Goal: Task Accomplishment & Management: Manage account settings

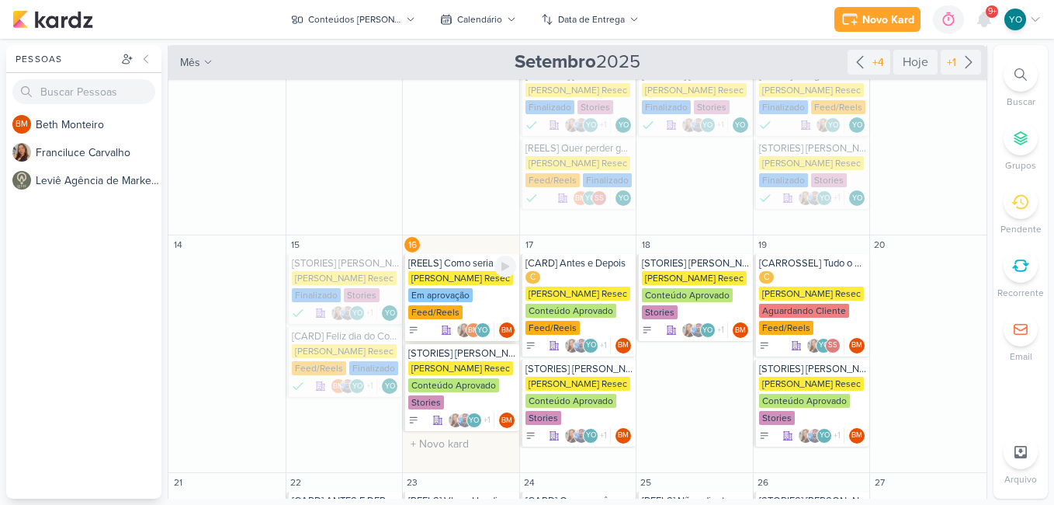
scroll to position [78, 0]
click at [464, 263] on div "[REELS] Como seria seu corpo hoje se voce tivesse começado ha 3 meses" at bounding box center [462, 263] width 108 height 12
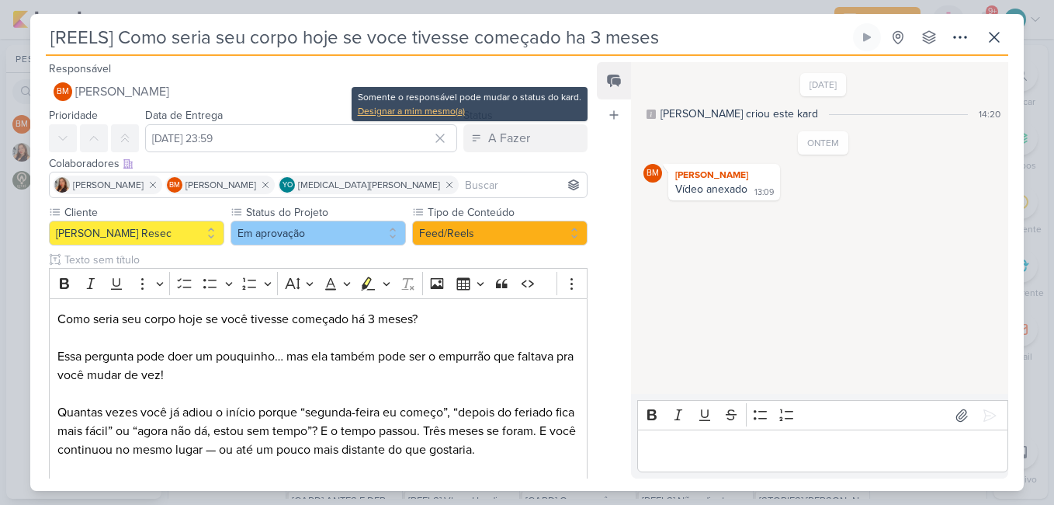
click at [429, 110] on div "Designar a mim mesmo(a)" at bounding box center [470, 111] width 224 height 14
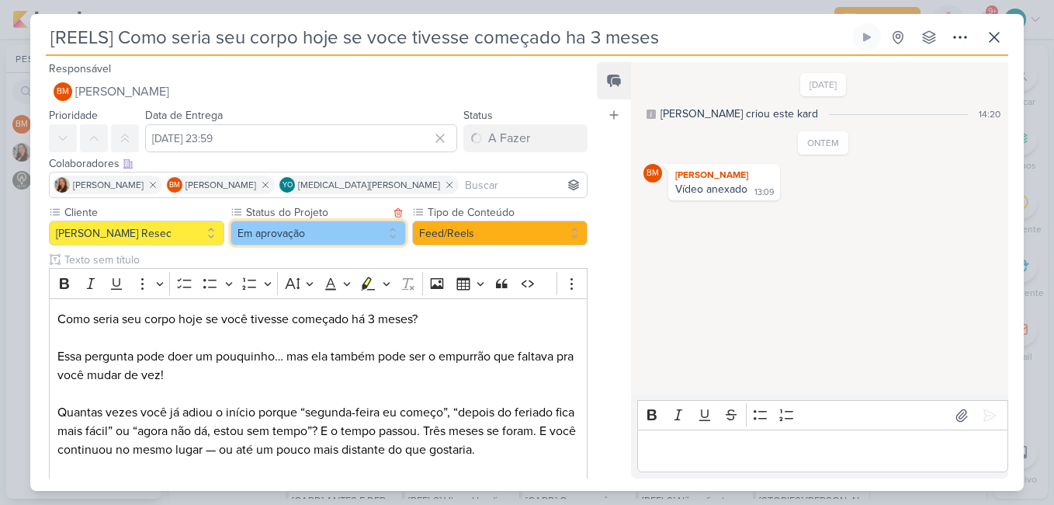
click at [311, 234] on button "Em aprovação" at bounding box center [318, 232] width 175 height 25
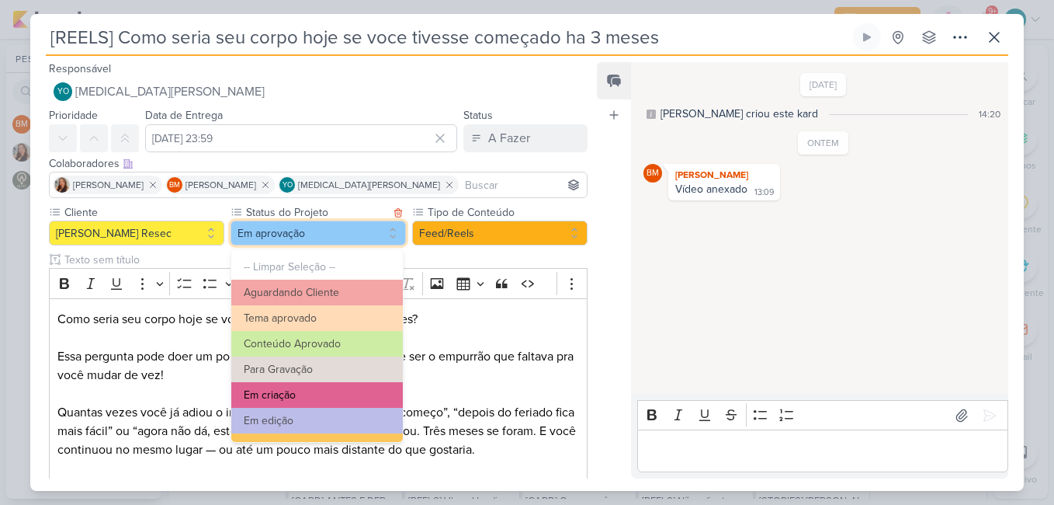
scroll to position [175, 0]
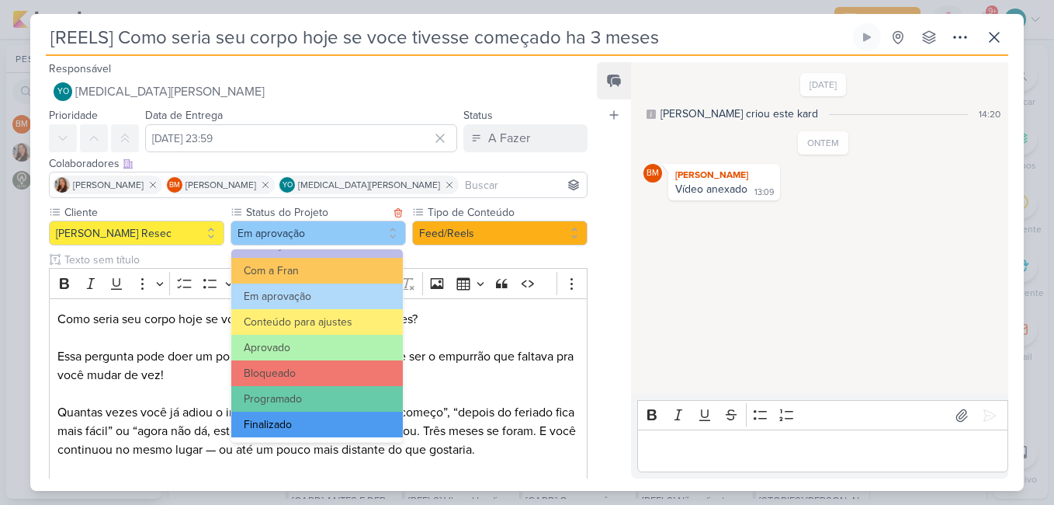
click at [332, 425] on button "Finalizado" at bounding box center [317, 424] width 172 height 26
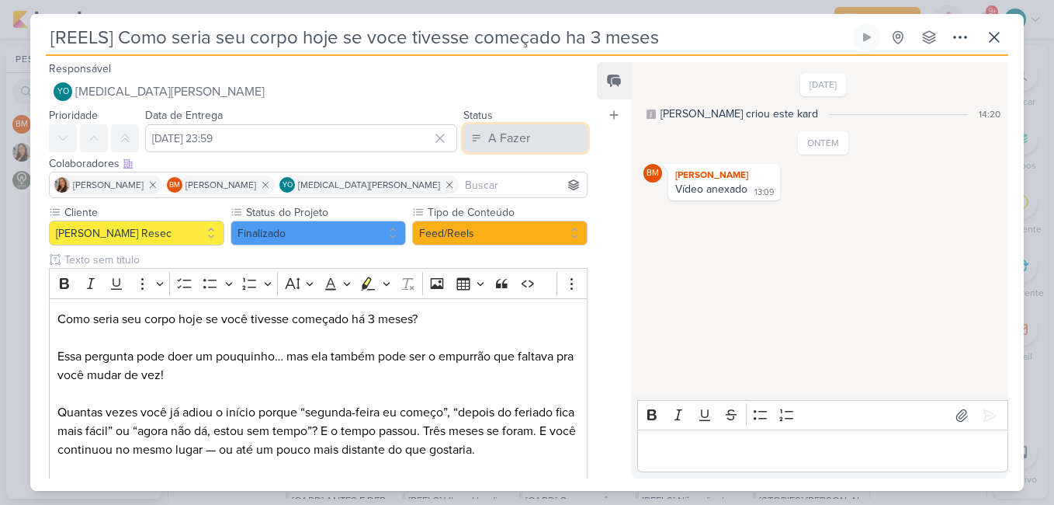
click at [523, 141] on div "A Fazer" at bounding box center [509, 138] width 42 height 19
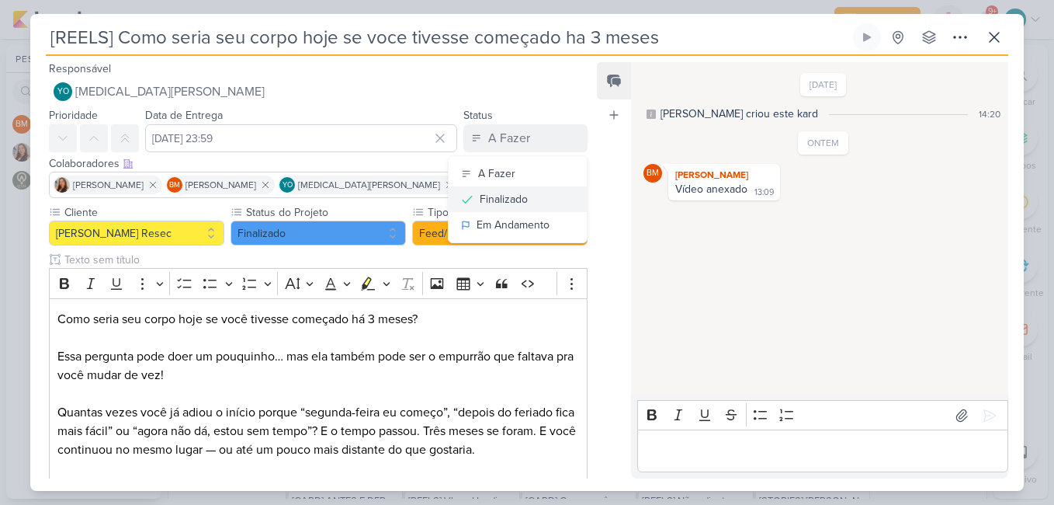
click at [512, 197] on div "Finalizado" at bounding box center [504, 199] width 48 height 16
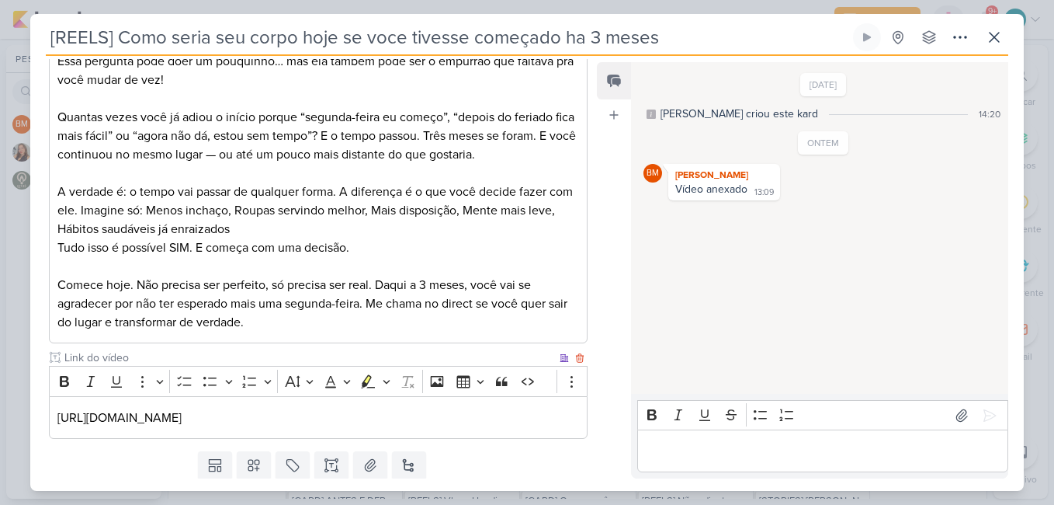
scroll to position [342, 0]
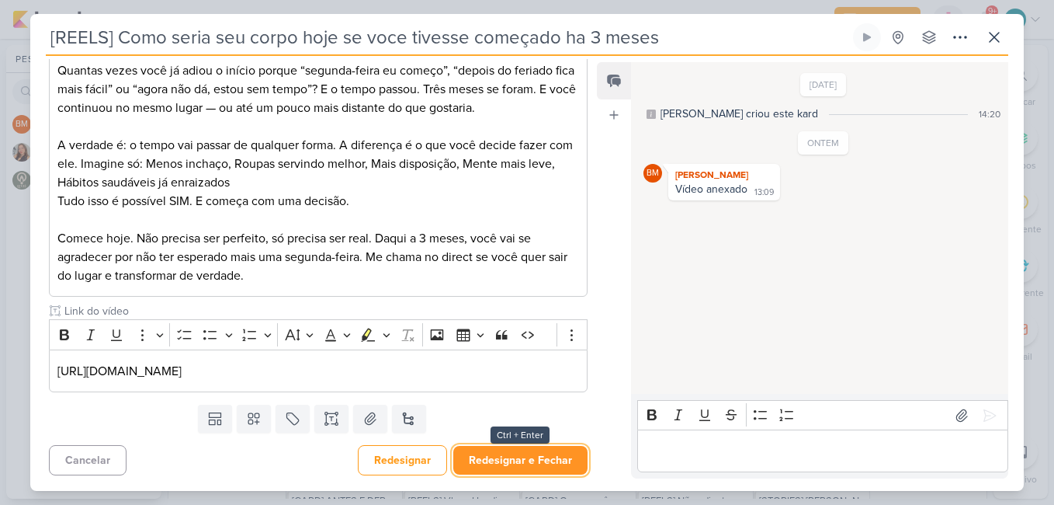
click at [540, 459] on button "Redesignar e Fechar" at bounding box center [520, 460] width 134 height 29
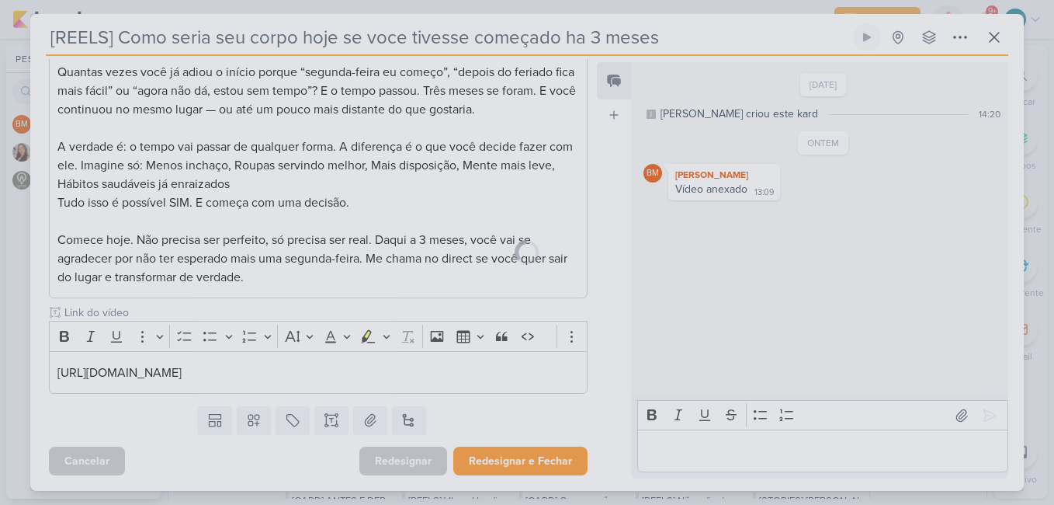
scroll to position [340, 0]
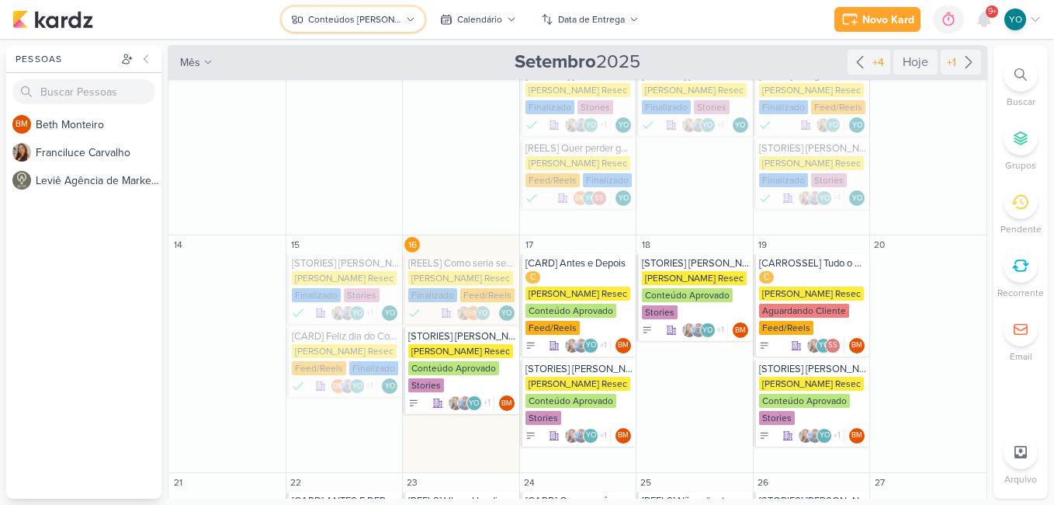
click at [384, 17] on div "Conteúdos [PERSON_NAME]" at bounding box center [354, 19] width 93 height 14
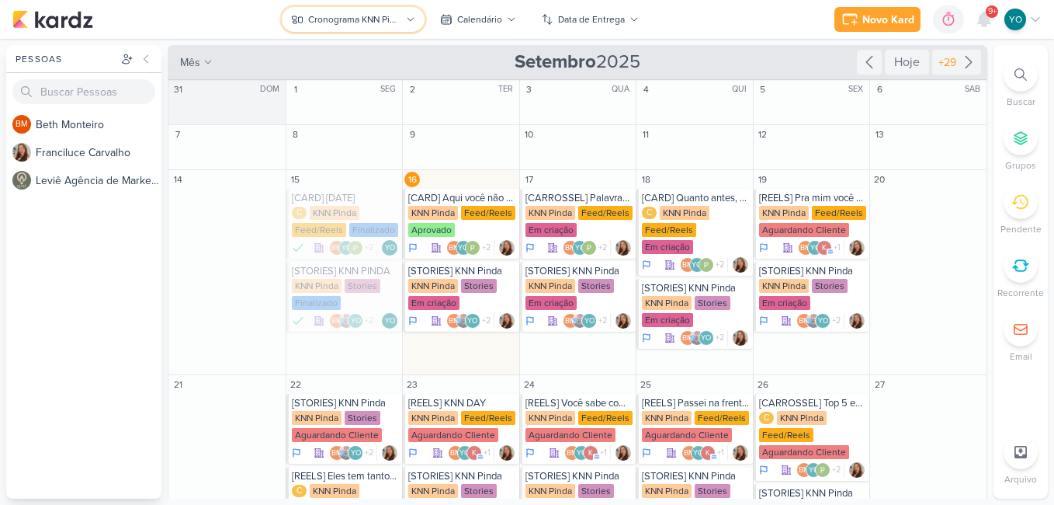
click at [347, 10] on button "Cronograma KNN Pinda" at bounding box center [353, 19] width 143 height 25
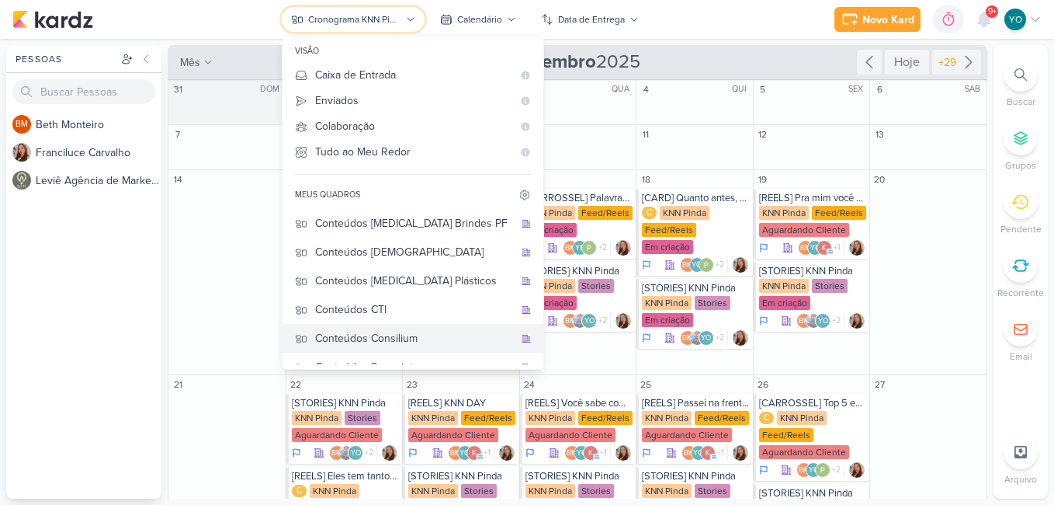
scroll to position [103, 0]
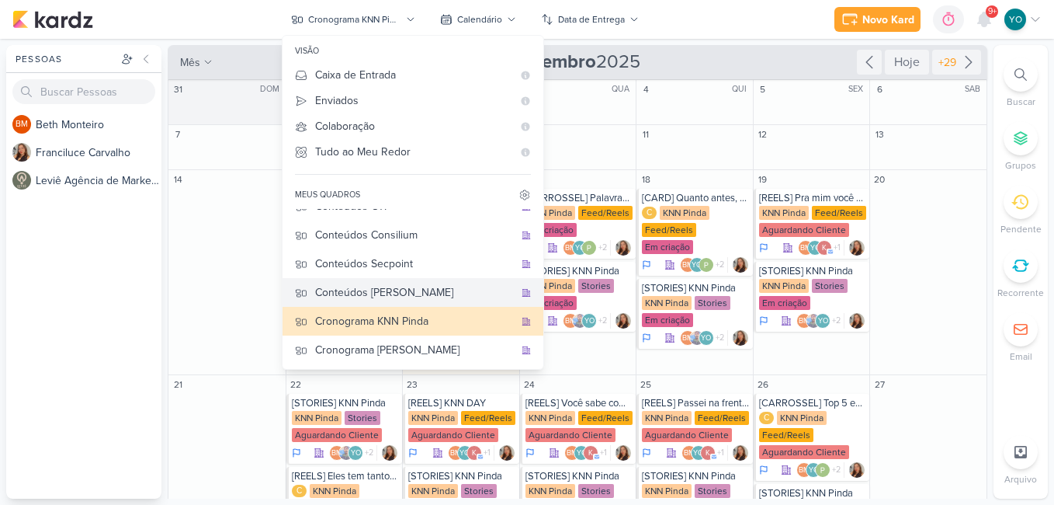
click at [417, 290] on div "Conteúdos [PERSON_NAME]" at bounding box center [414, 292] width 199 height 16
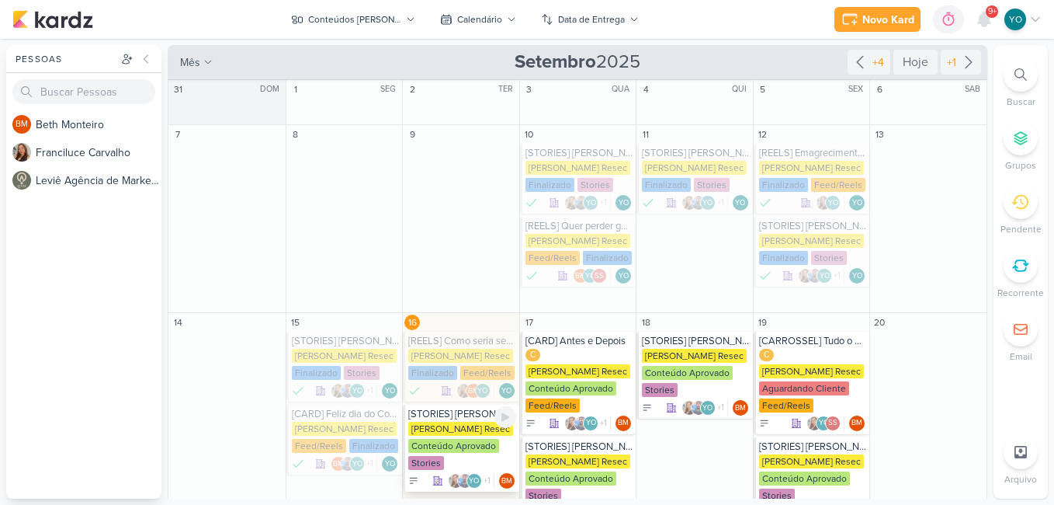
click at [460, 445] on div "Conteúdo Aprovado" at bounding box center [453, 446] width 91 height 14
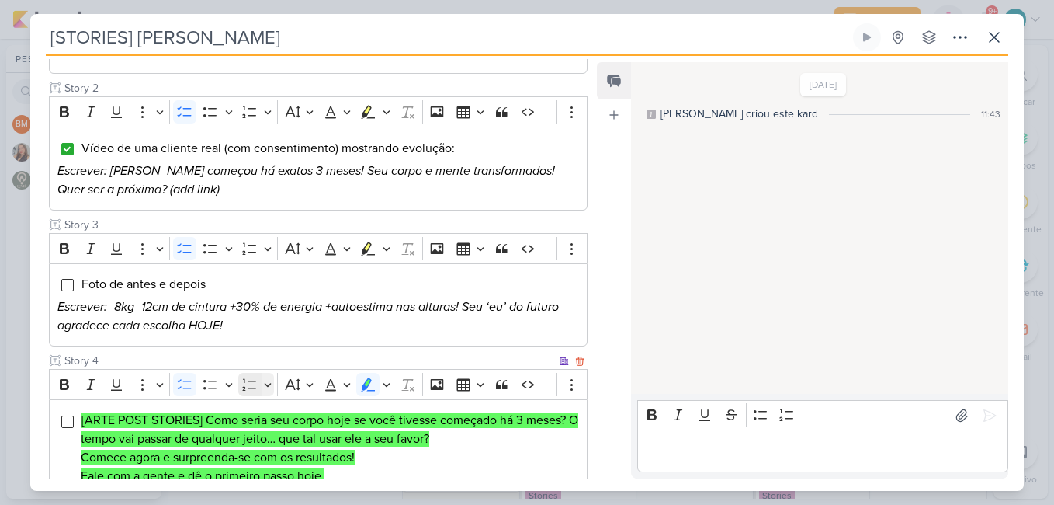
scroll to position [466, 0]
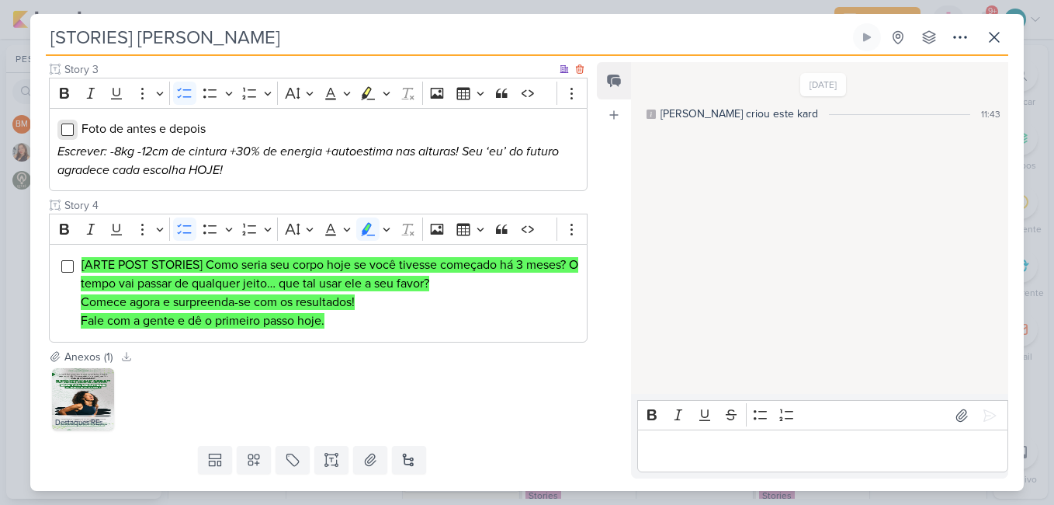
click at [67, 123] on input "Editor editing area: main" at bounding box center [67, 129] width 12 height 12
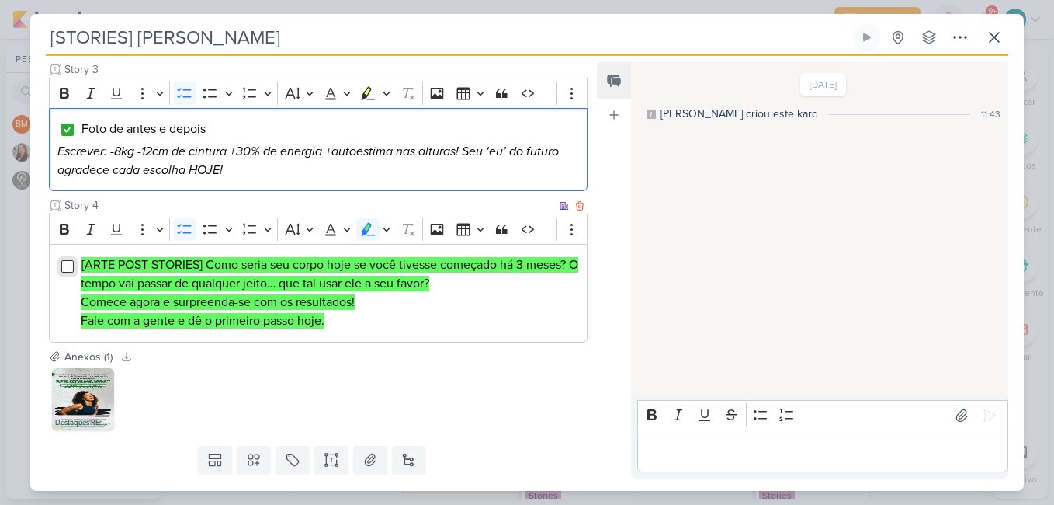
click at [63, 260] on input "Editor editing area: main" at bounding box center [67, 266] width 12 height 12
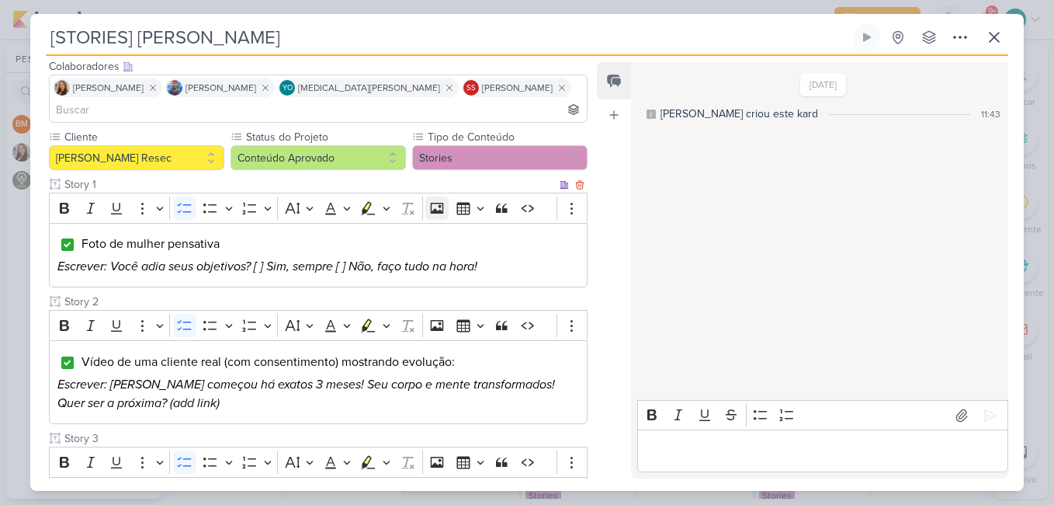
scroll to position [0, 0]
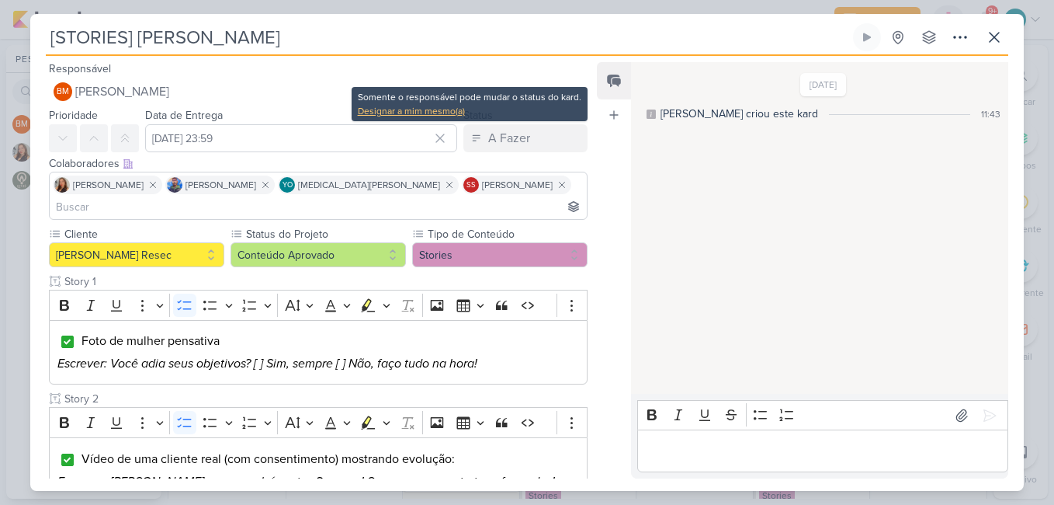
click at [456, 105] on div "Designar a mim mesmo(a)" at bounding box center [470, 111] width 224 height 14
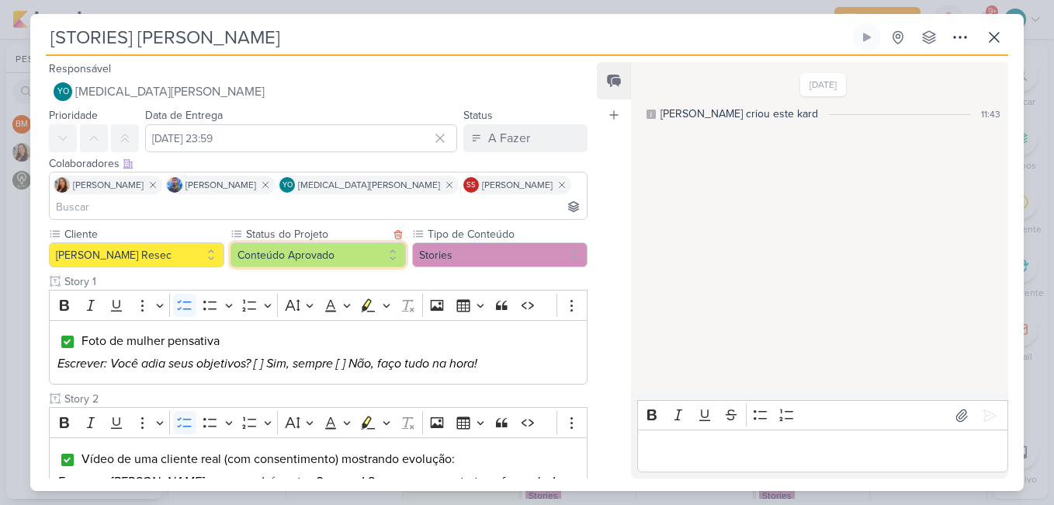
click at [364, 242] on button "Conteúdo Aprovado" at bounding box center [318, 254] width 175 height 25
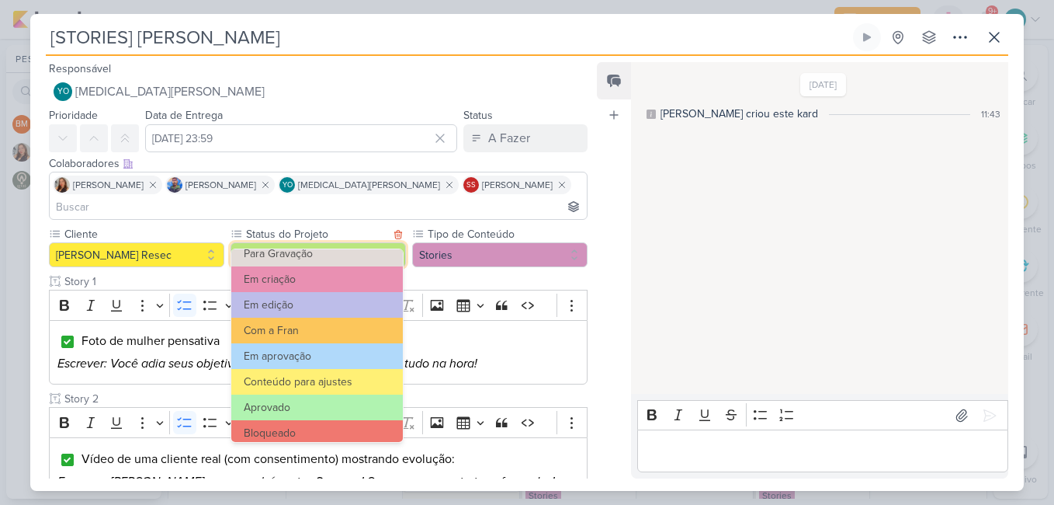
scroll to position [175, 0]
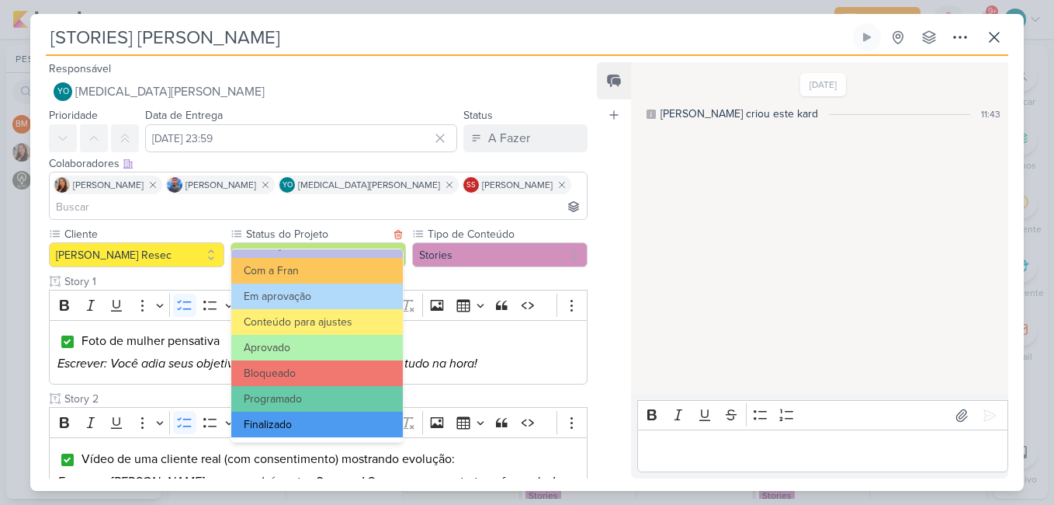
click at [347, 417] on button "Finalizado" at bounding box center [317, 424] width 172 height 26
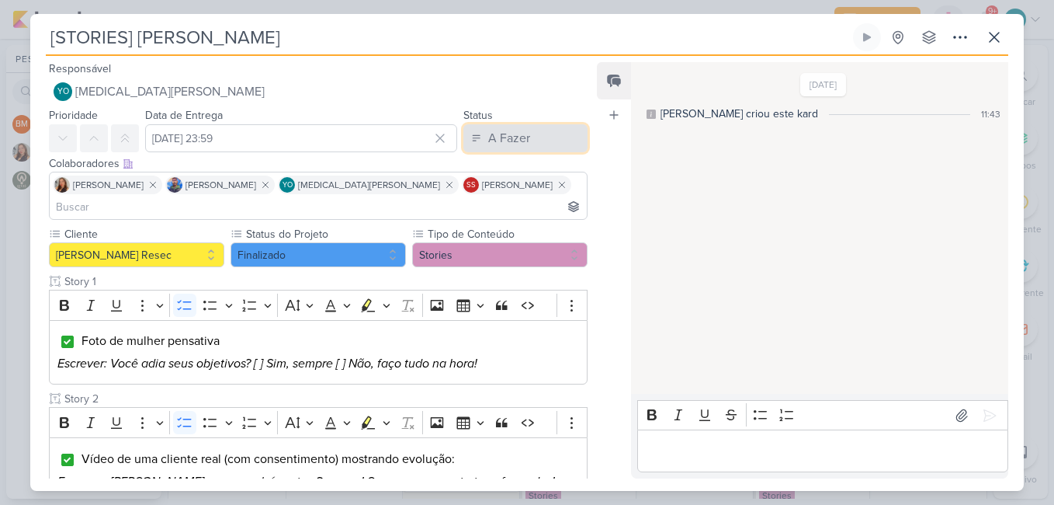
click at [514, 146] on div "A Fazer" at bounding box center [509, 138] width 42 height 19
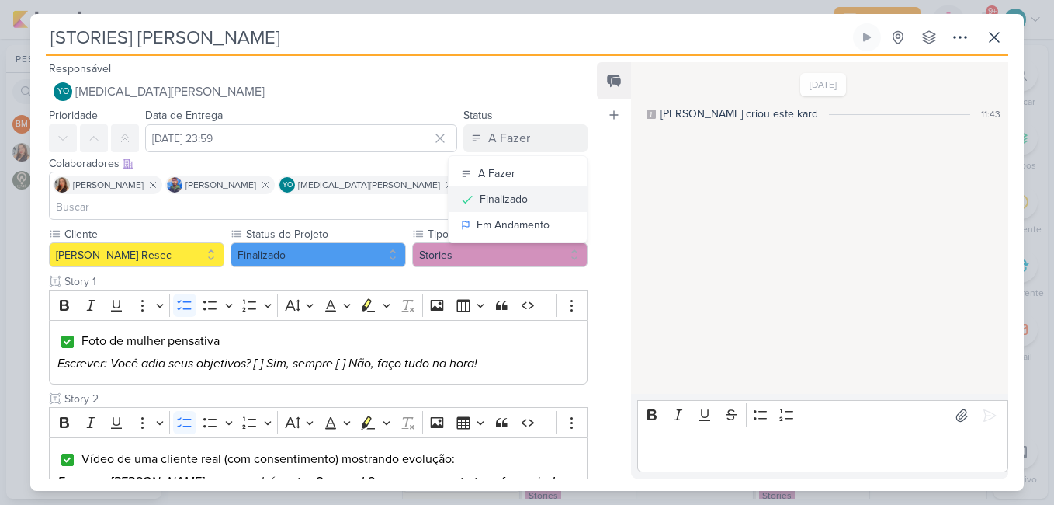
click at [504, 204] on div "Finalizado" at bounding box center [504, 199] width 48 height 16
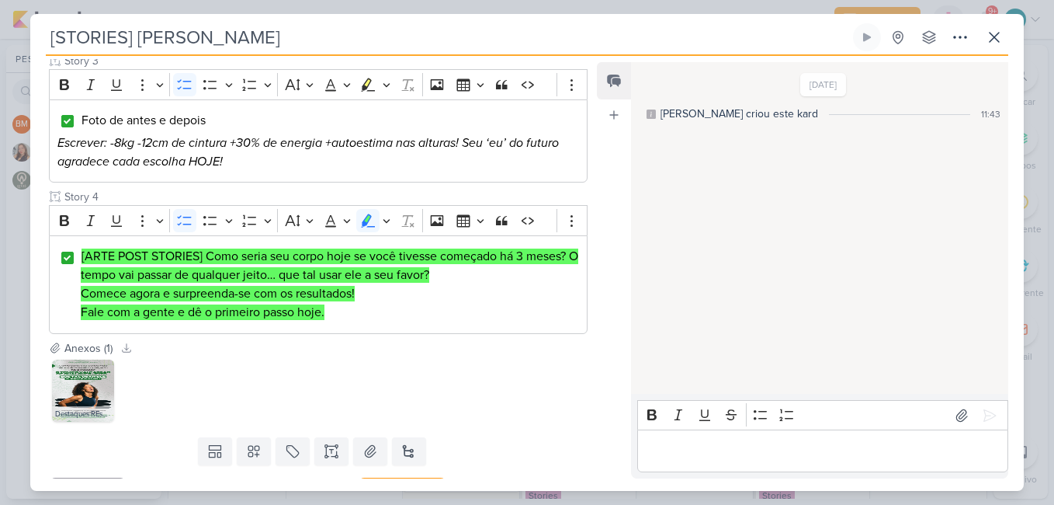
scroll to position [485, 0]
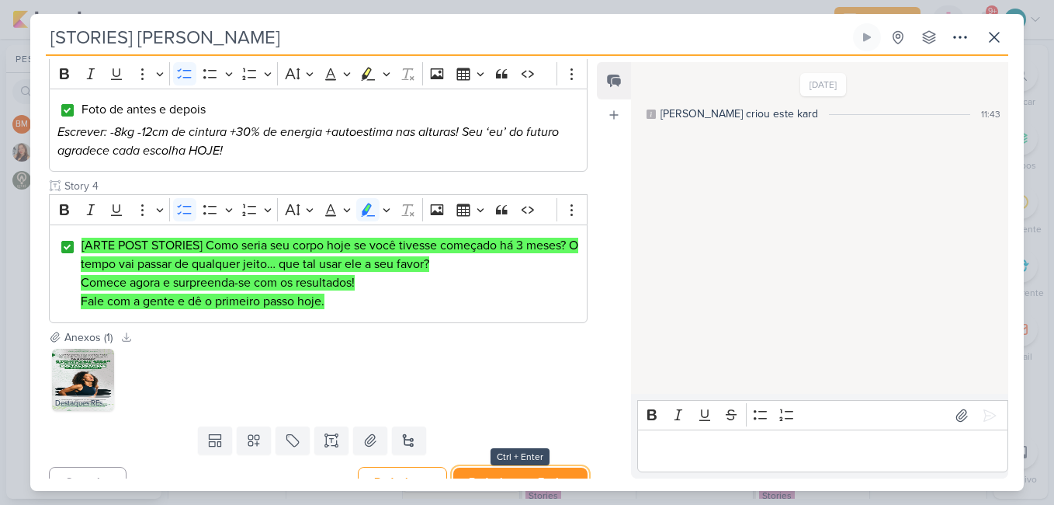
click at [556, 467] on button "Redesignar e Fechar" at bounding box center [520, 481] width 134 height 29
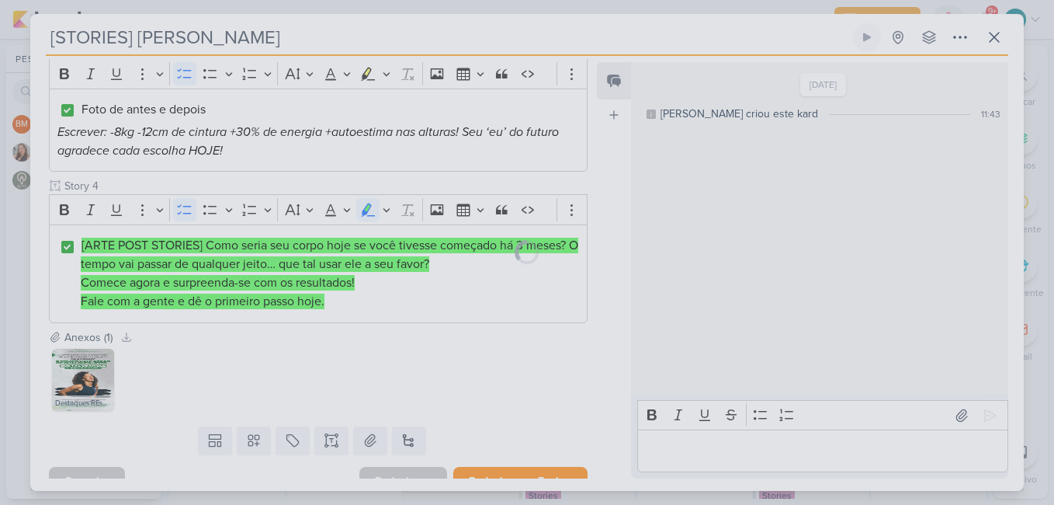
scroll to position [484, 0]
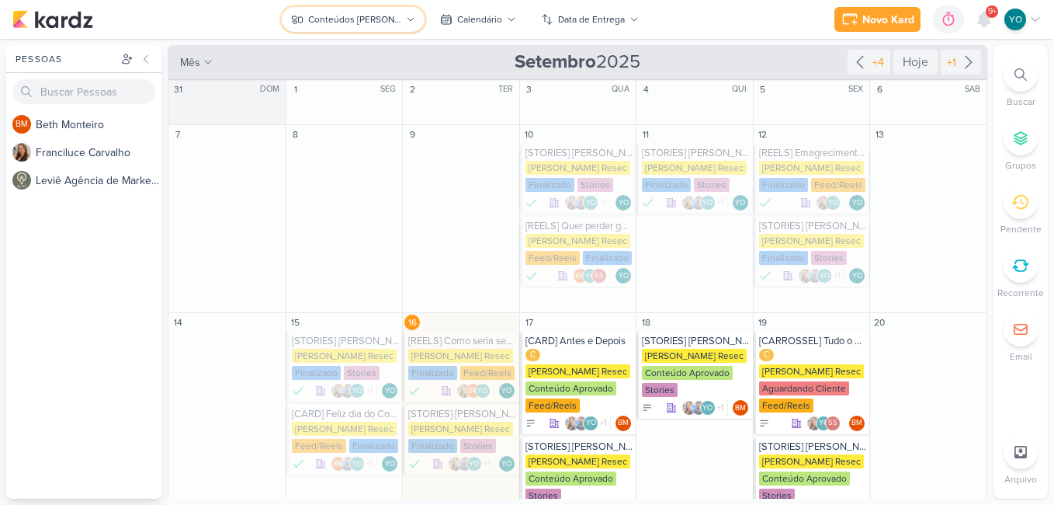
click at [376, 12] on div "Conteúdos [PERSON_NAME]" at bounding box center [354, 19] width 93 height 14
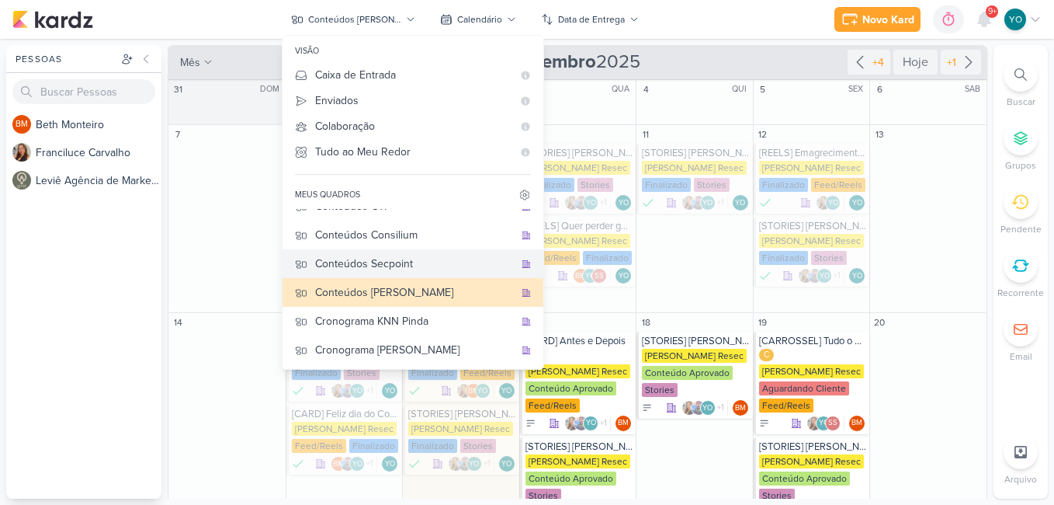
click at [432, 262] on div "Conteúdos Secpoint" at bounding box center [414, 263] width 199 height 16
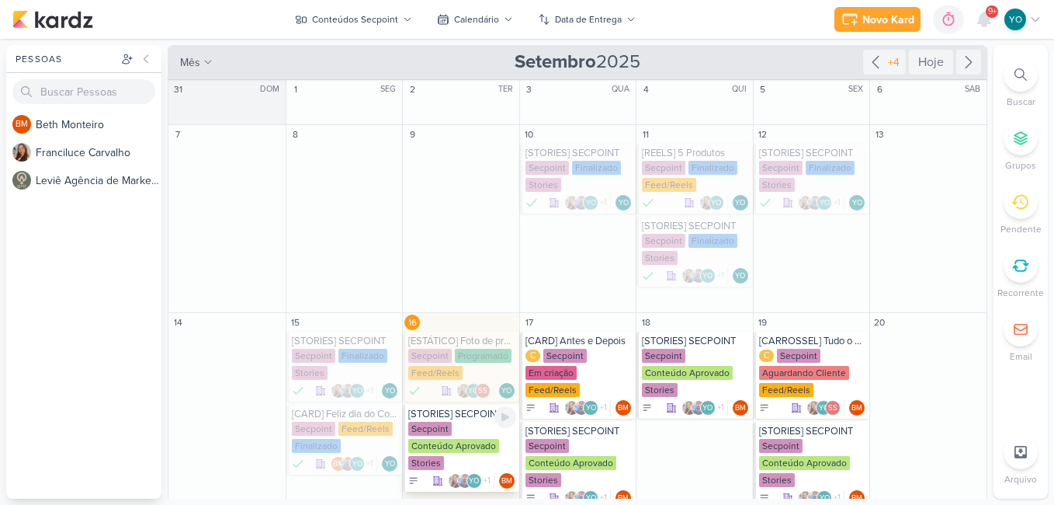
click at [477, 442] on div "Conteúdo Aprovado" at bounding box center [453, 446] width 91 height 14
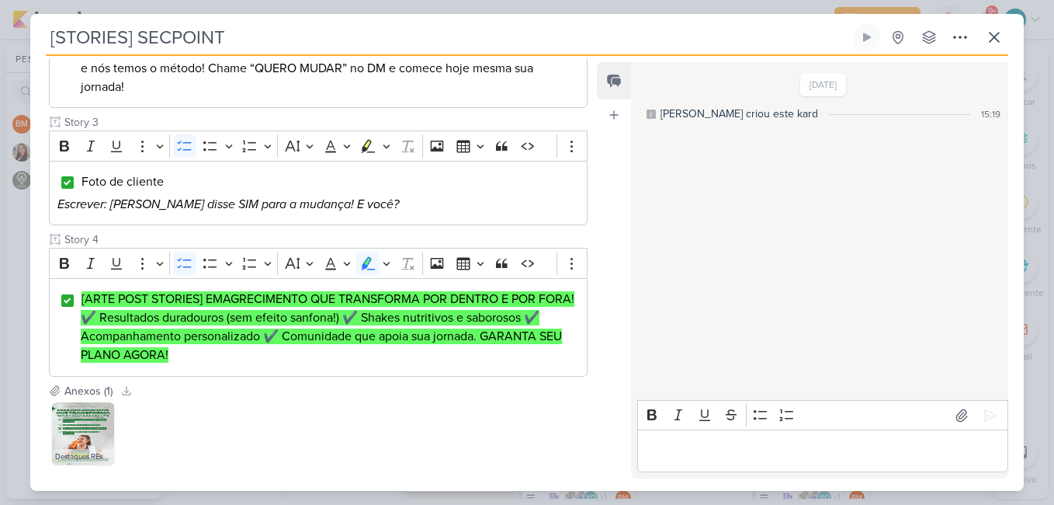
scroll to position [34, 0]
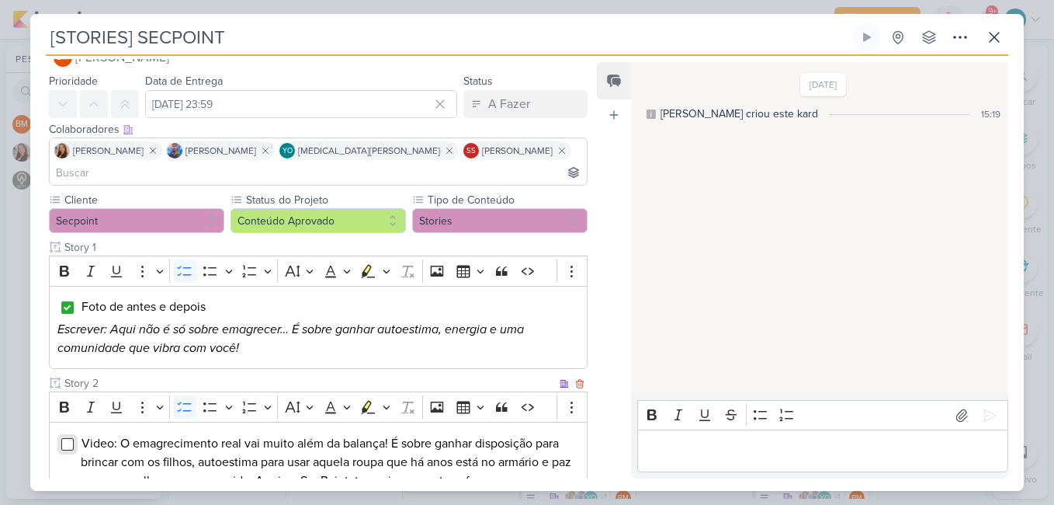
click at [70, 438] on input "Editor editing area: main" at bounding box center [67, 444] width 12 height 12
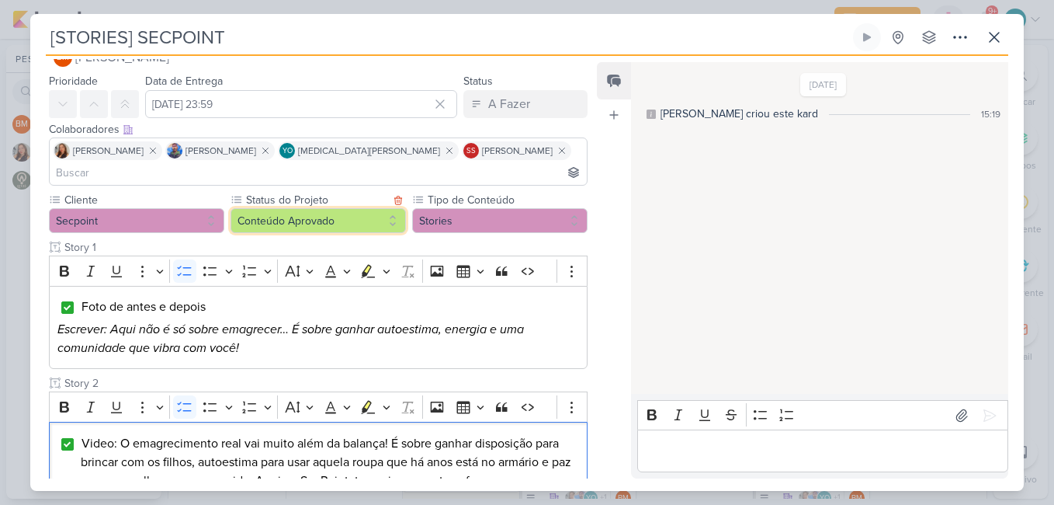
click at [377, 208] on button "Conteúdo Aprovado" at bounding box center [318, 220] width 175 height 25
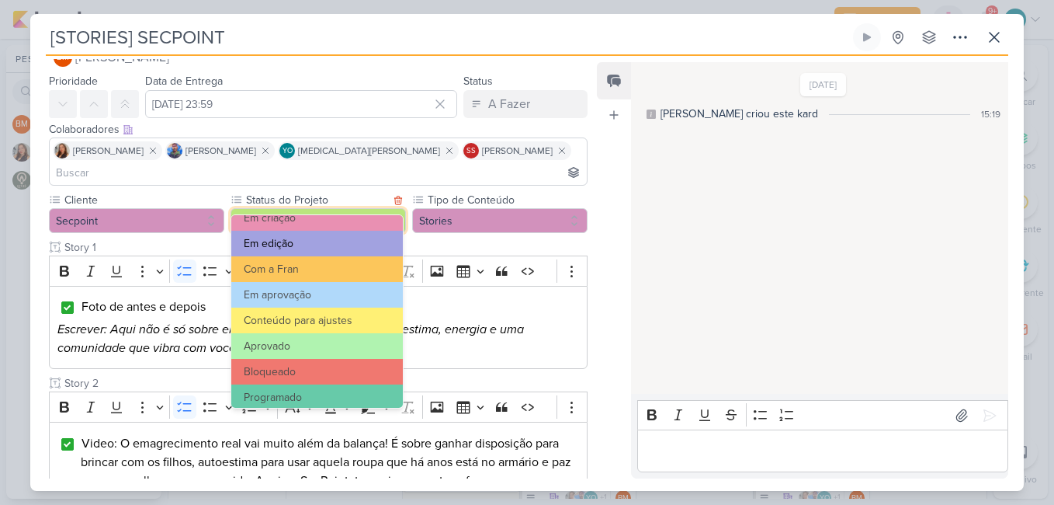
scroll to position [175, 0]
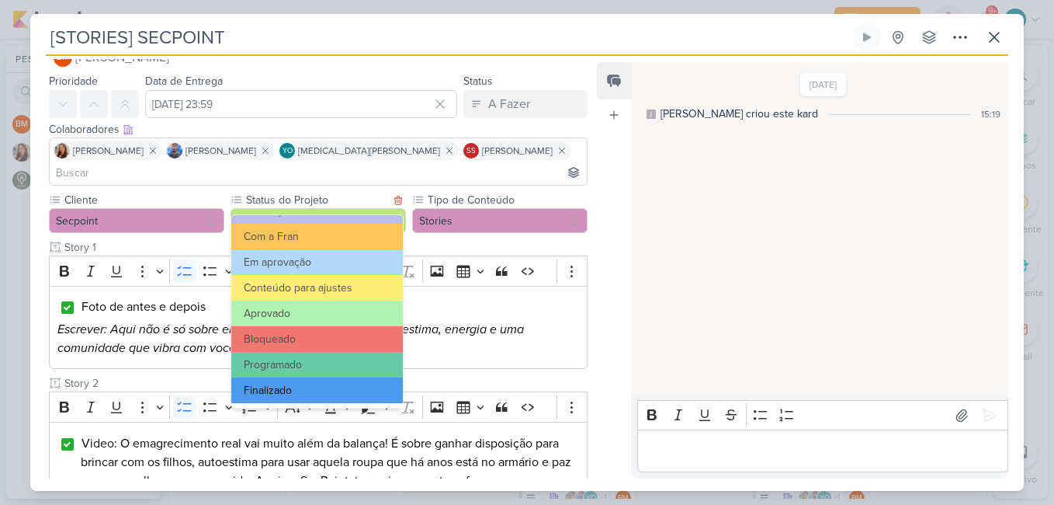
click at [340, 390] on button "Finalizado" at bounding box center [317, 390] width 172 height 26
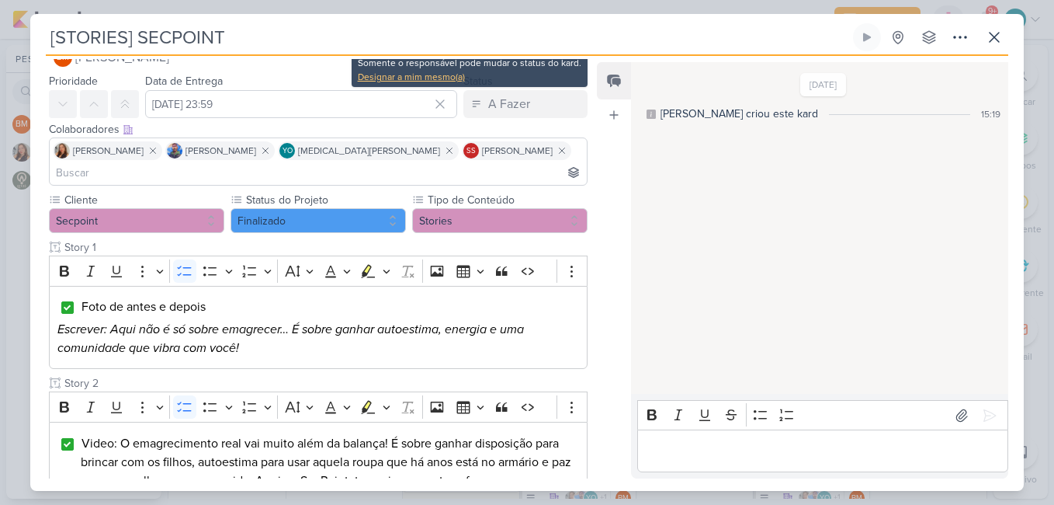
click at [422, 72] on div "Designar a mim mesmo(a)" at bounding box center [470, 77] width 224 height 14
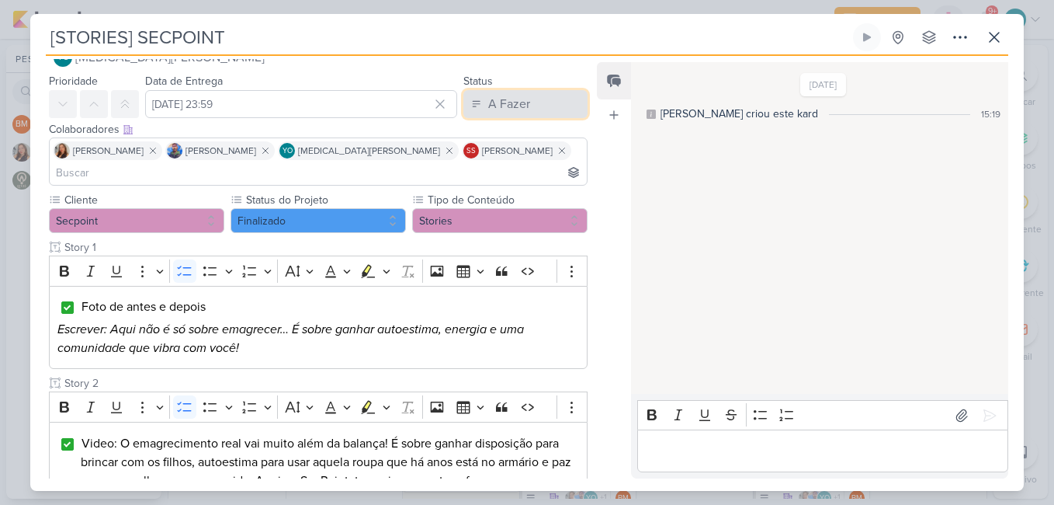
click at [507, 101] on div "A Fazer" at bounding box center [509, 104] width 42 height 19
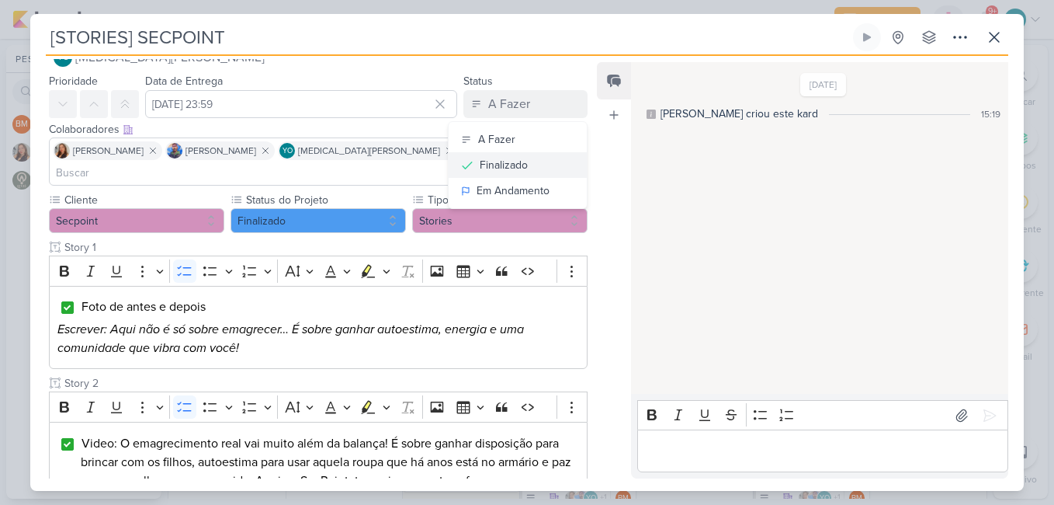
click at [523, 164] on button "Finalizado" at bounding box center [518, 165] width 138 height 26
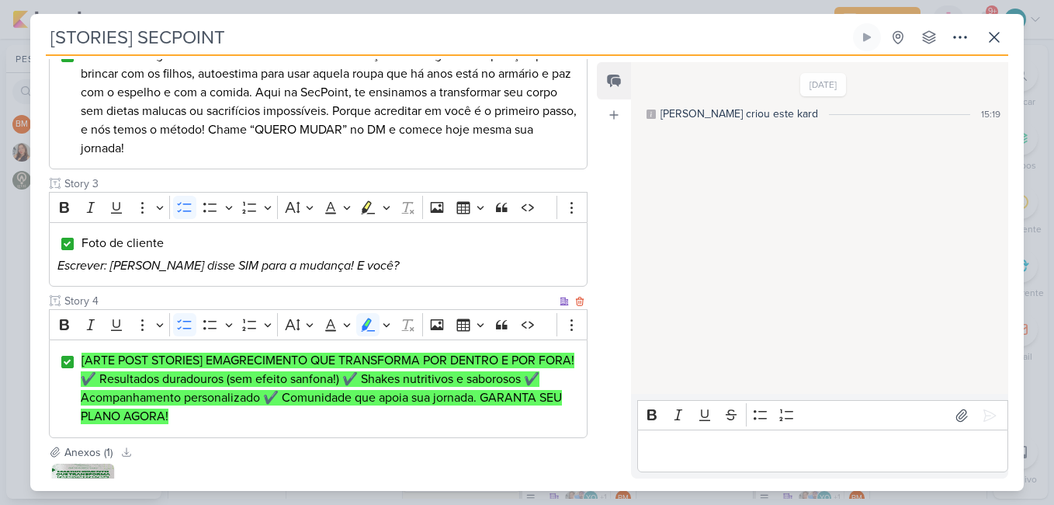
scroll to position [537, 0]
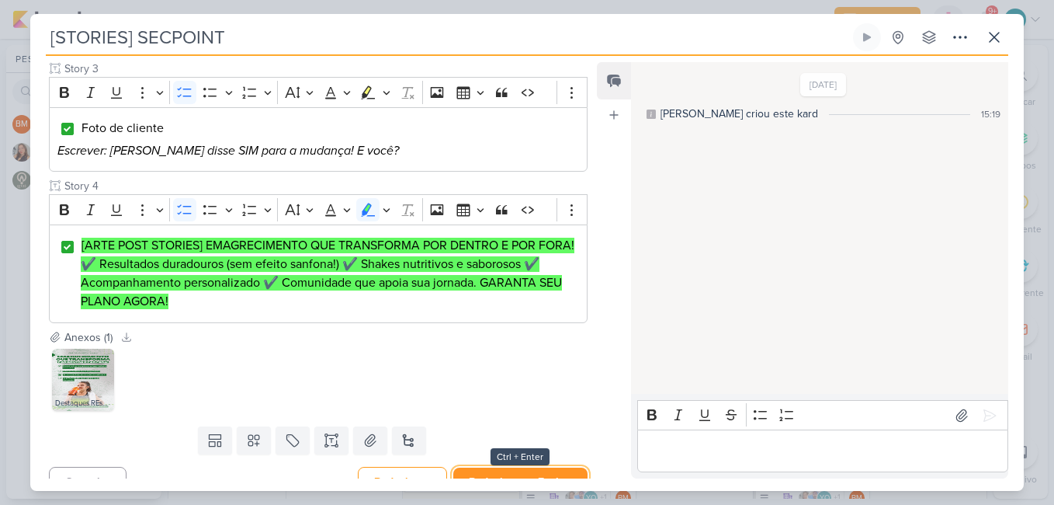
click at [530, 467] on button "Redesignar e Fechar" at bounding box center [520, 481] width 134 height 29
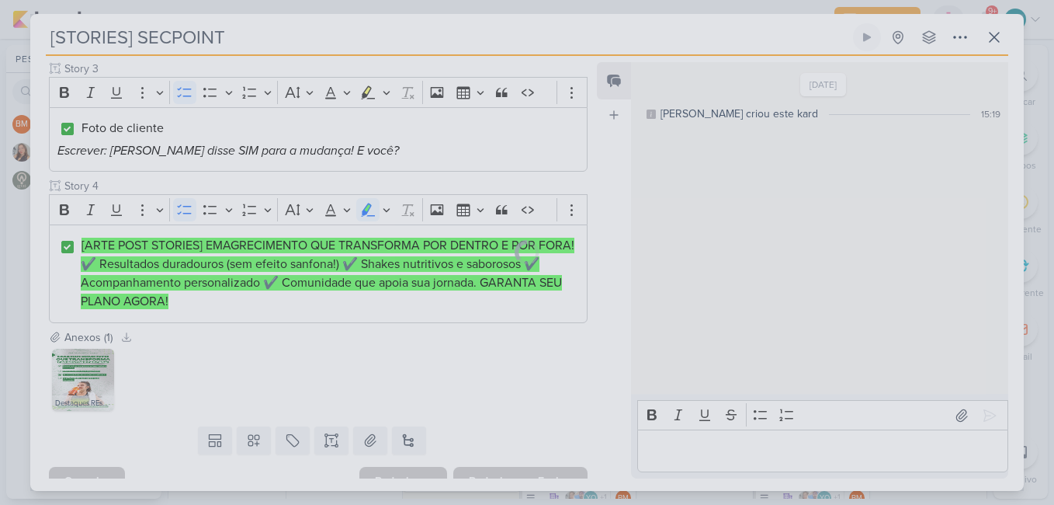
scroll to position [536, 0]
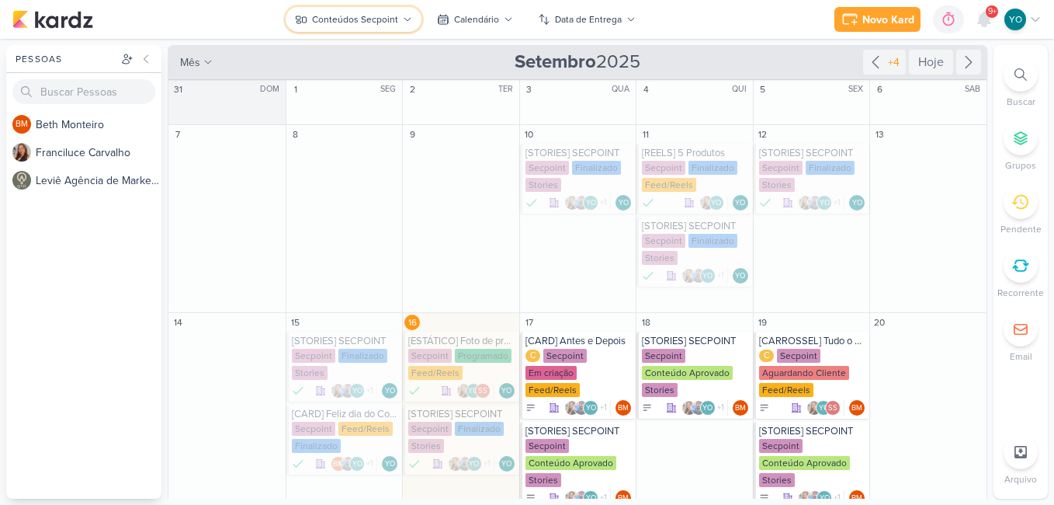
click at [356, 23] on div "Conteúdos Secpoint" at bounding box center [355, 19] width 86 height 14
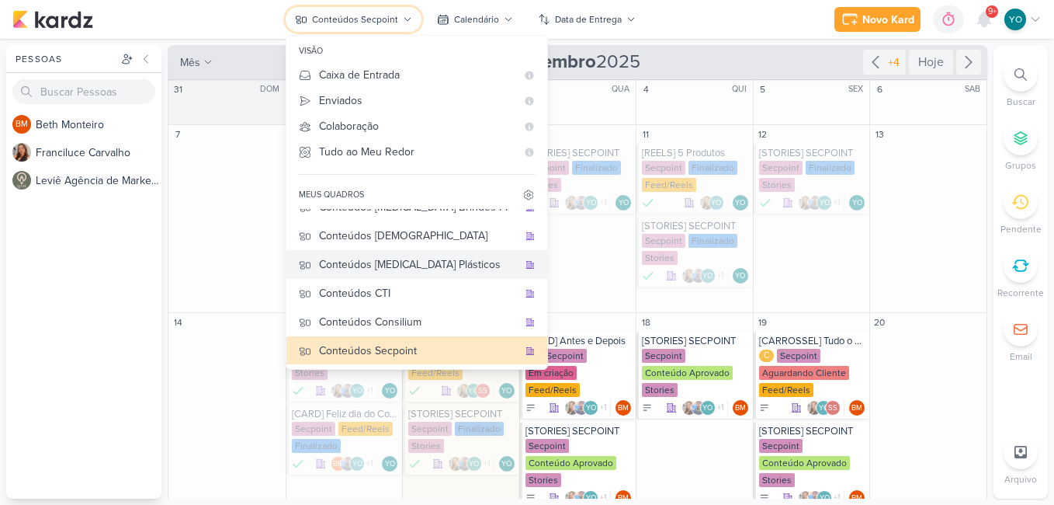
scroll to position [0, 0]
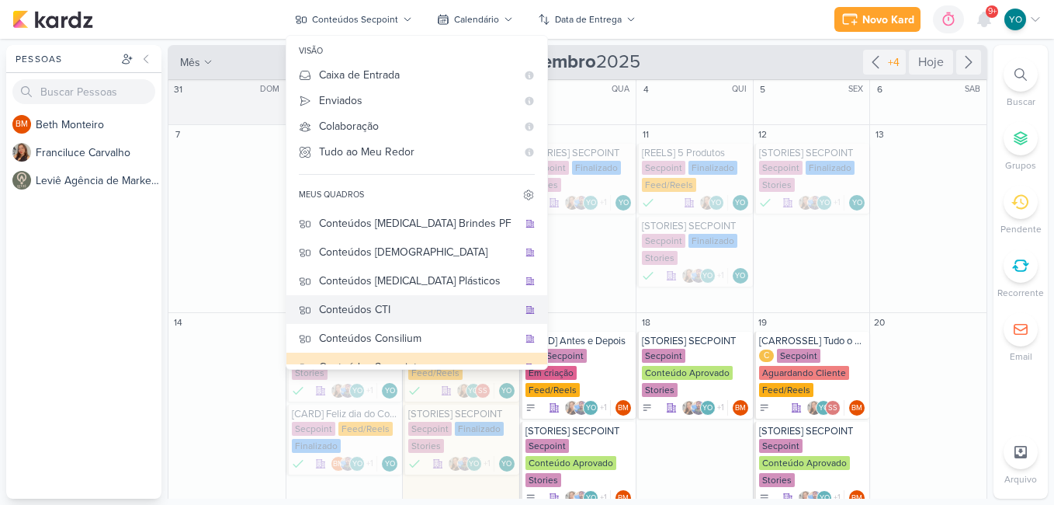
click at [420, 317] on div "Conteúdos CTI" at bounding box center [418, 309] width 199 height 16
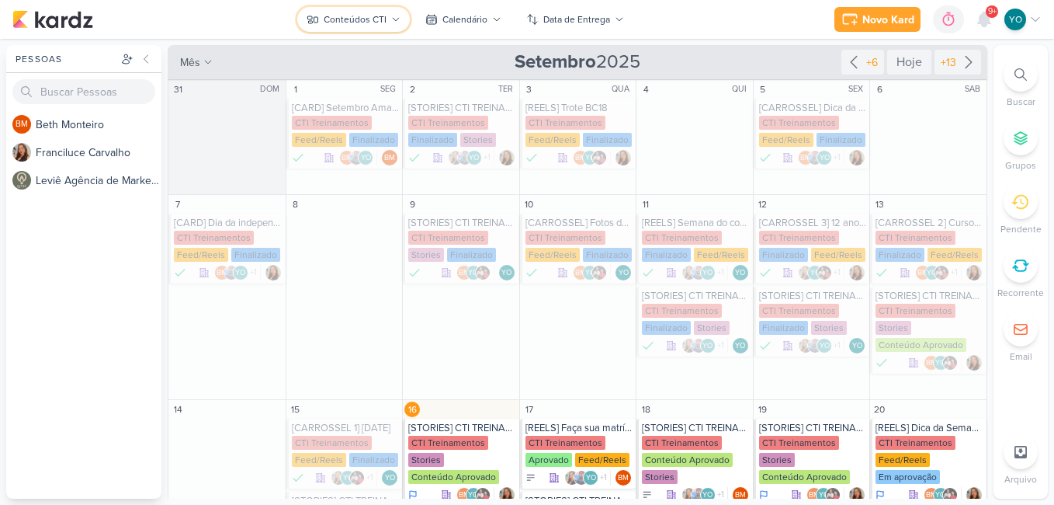
click at [373, 15] on div "Conteúdos CTI" at bounding box center [355, 19] width 63 height 14
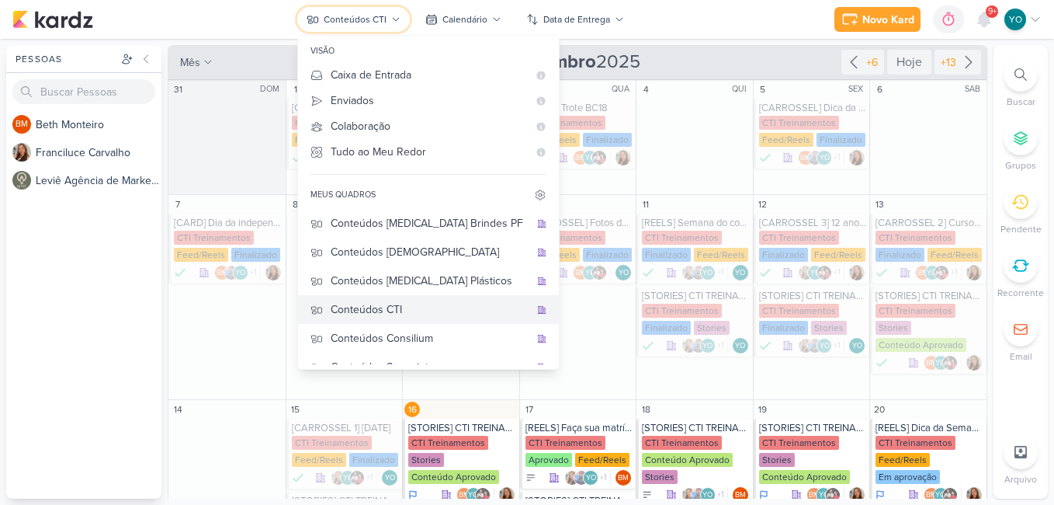
scroll to position [103, 0]
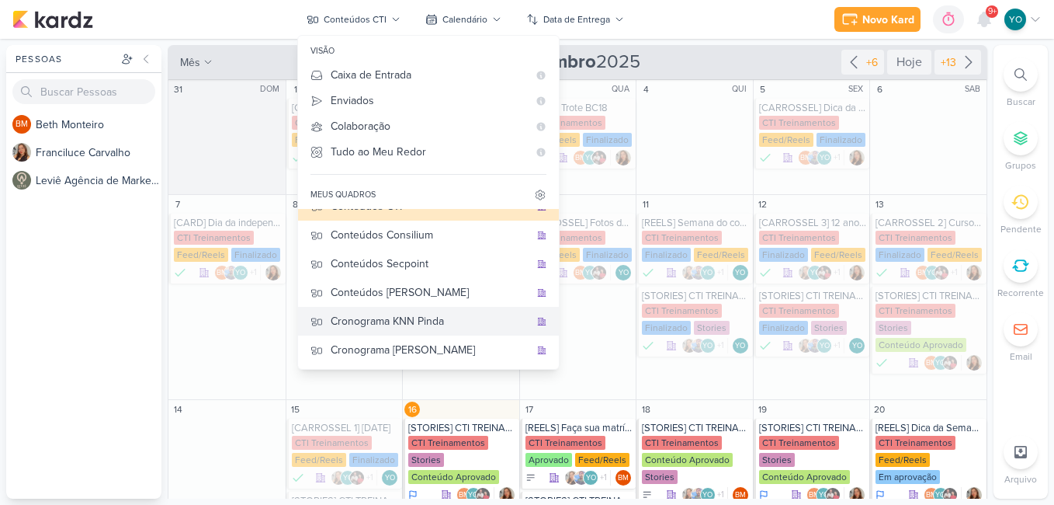
click at [439, 321] on div "Cronograma KNN Pinda" at bounding box center [430, 321] width 199 height 16
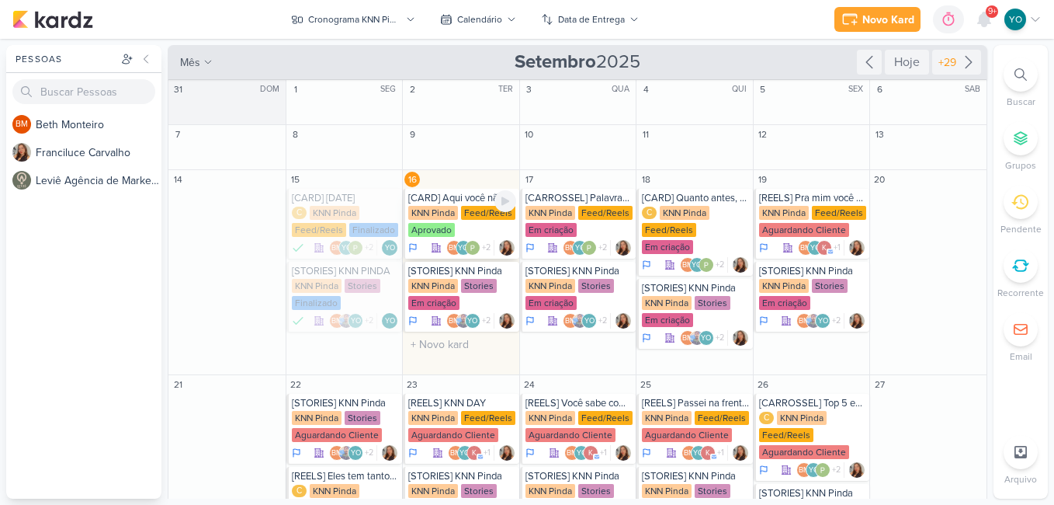
click at [457, 224] on div "KNN Pinda Feed/Reels Aprovado" at bounding box center [462, 222] width 108 height 33
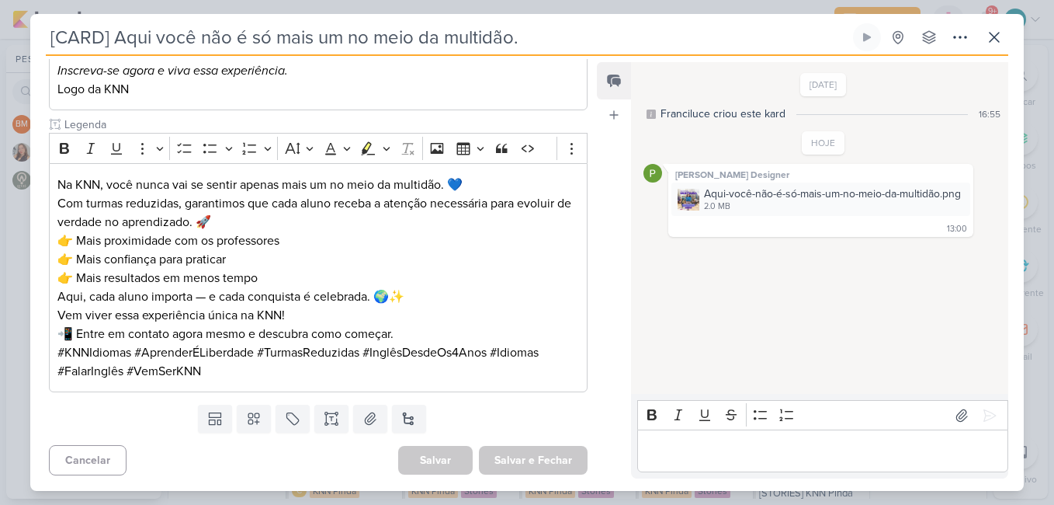
scroll to position [0, 0]
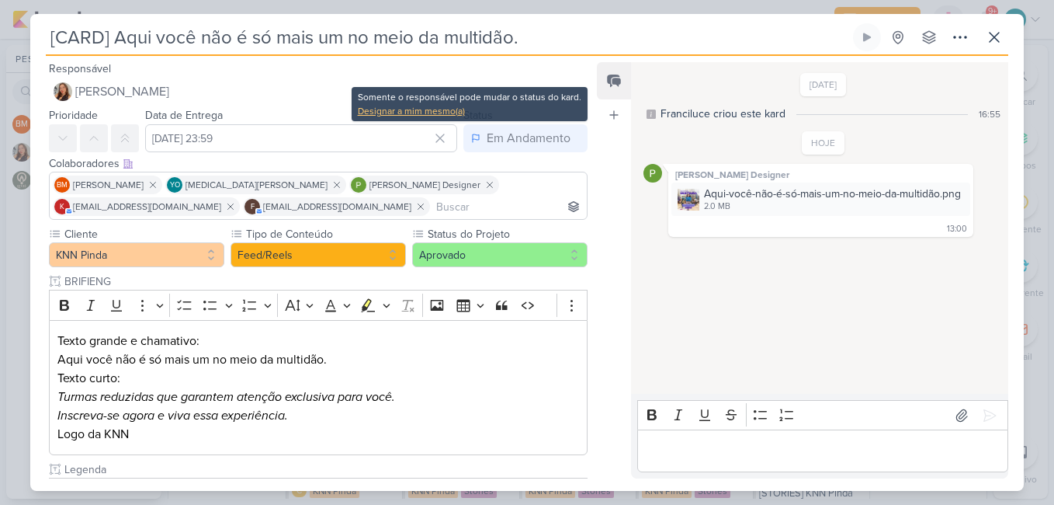
click at [432, 106] on div "Designar a mim mesmo(a)" at bounding box center [470, 111] width 224 height 14
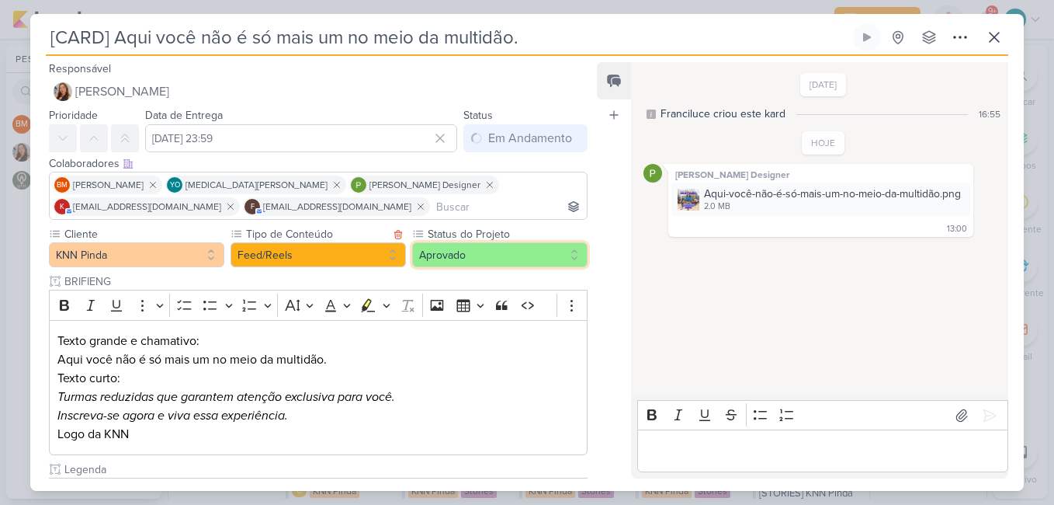
click at [438, 252] on button "Aprovado" at bounding box center [499, 254] width 175 height 25
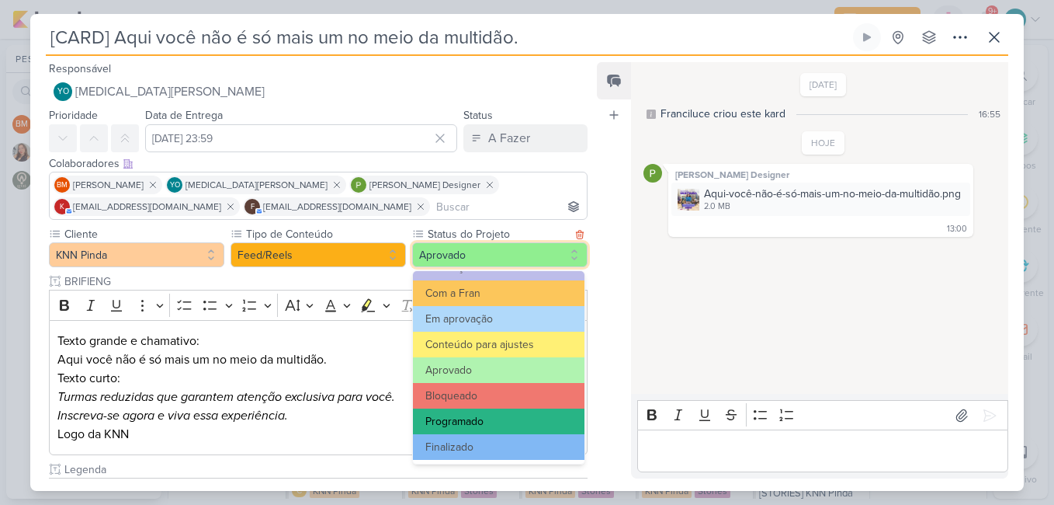
scroll to position [175, 0]
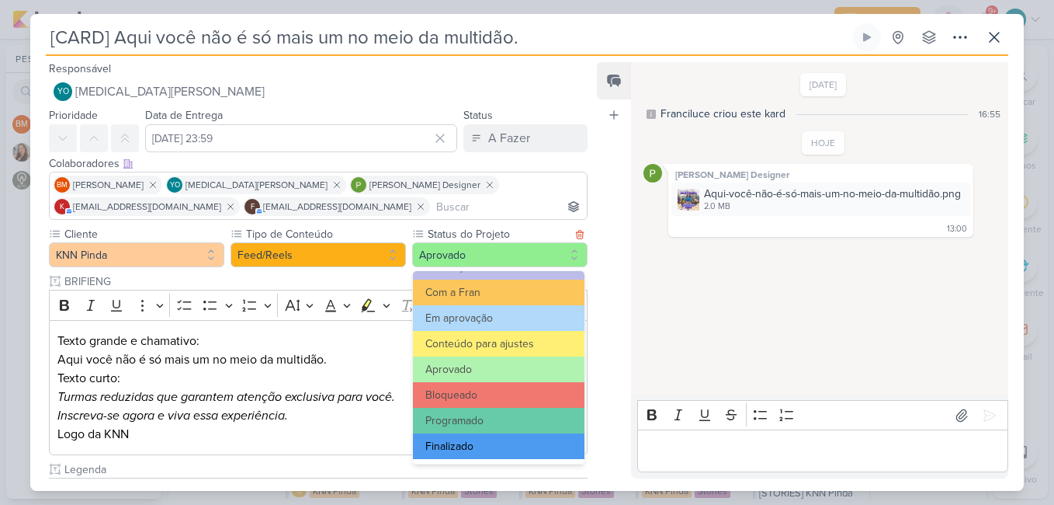
click at [502, 453] on button "Finalizado" at bounding box center [499, 446] width 172 height 26
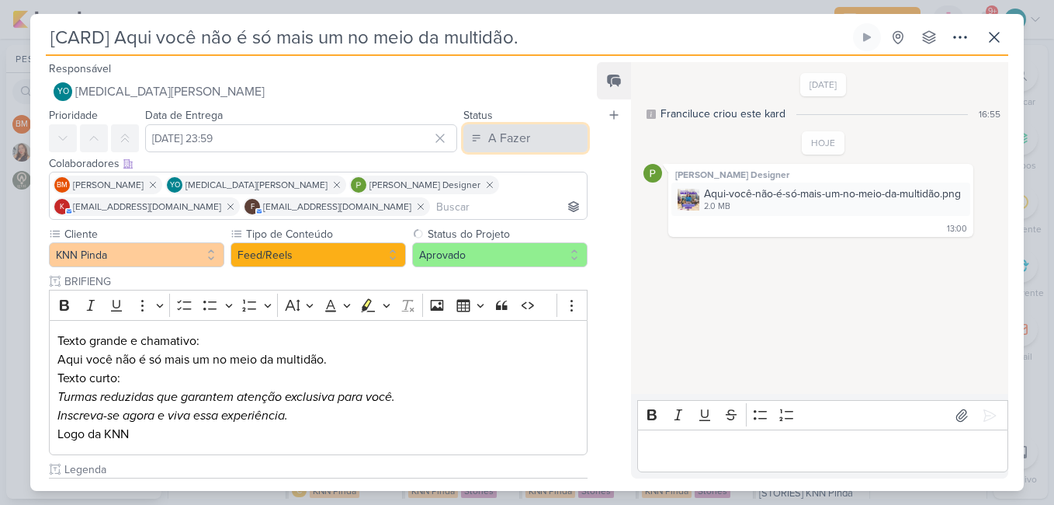
click at [502, 130] on div "A Fazer" at bounding box center [509, 138] width 42 height 19
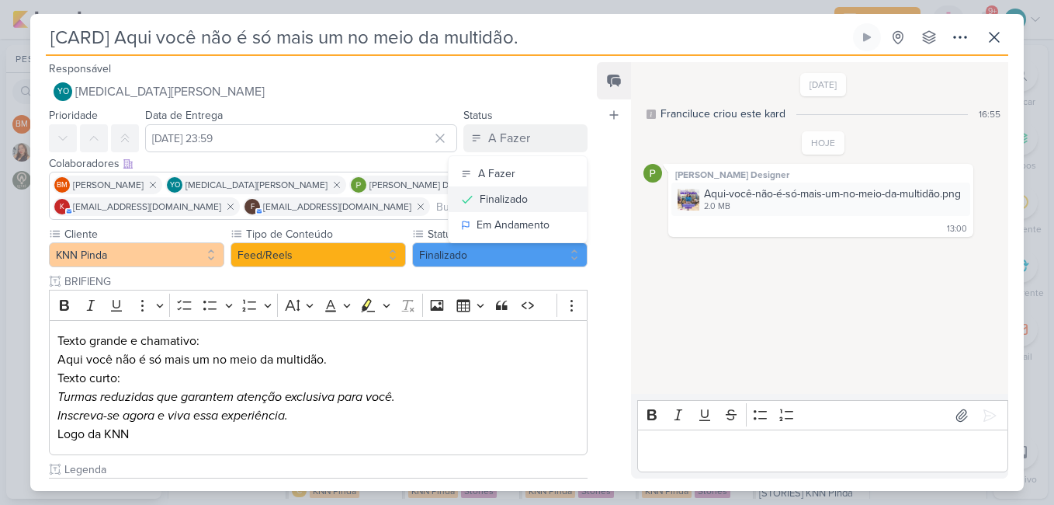
click at [499, 197] on div "Finalizado" at bounding box center [504, 199] width 48 height 16
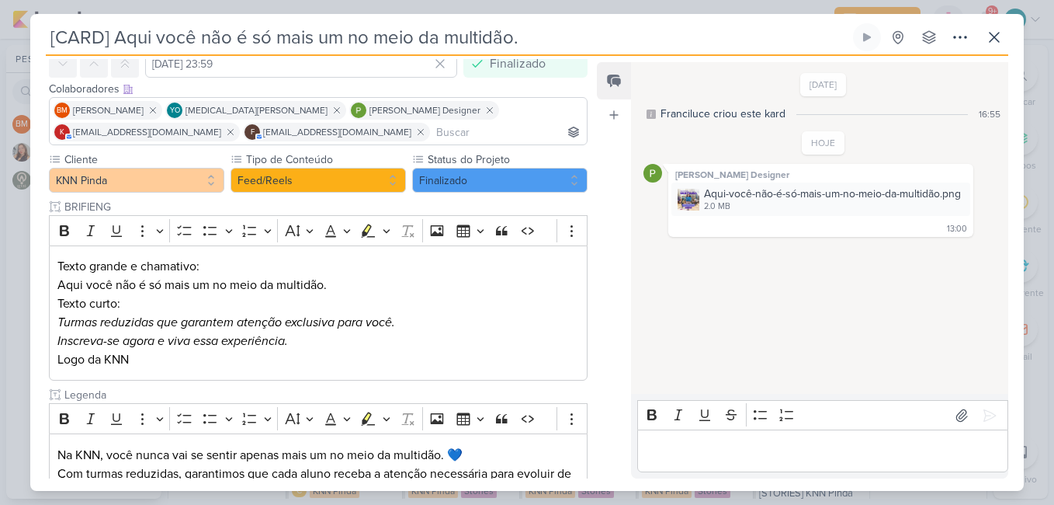
scroll to position [345, 0]
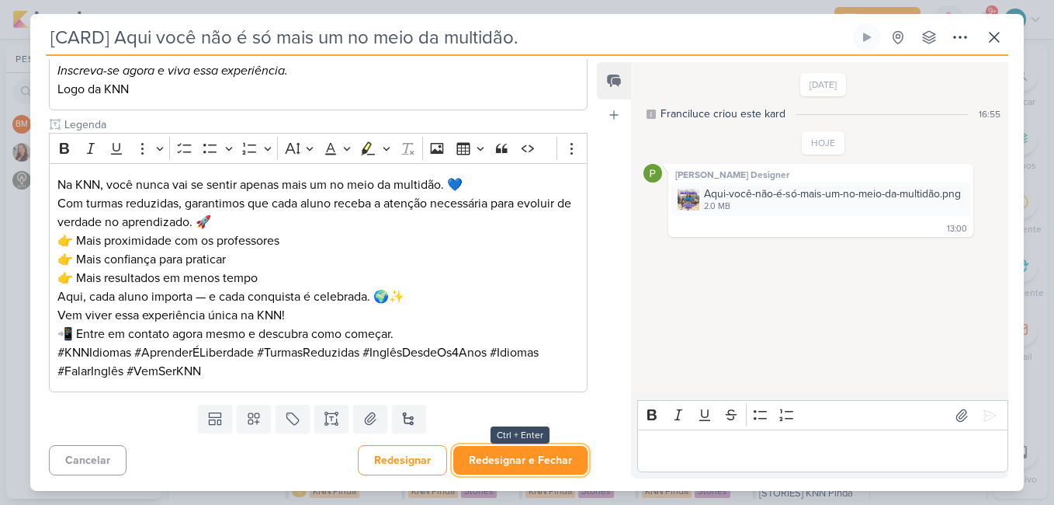
click at [526, 463] on button "Redesignar e Fechar" at bounding box center [520, 460] width 134 height 29
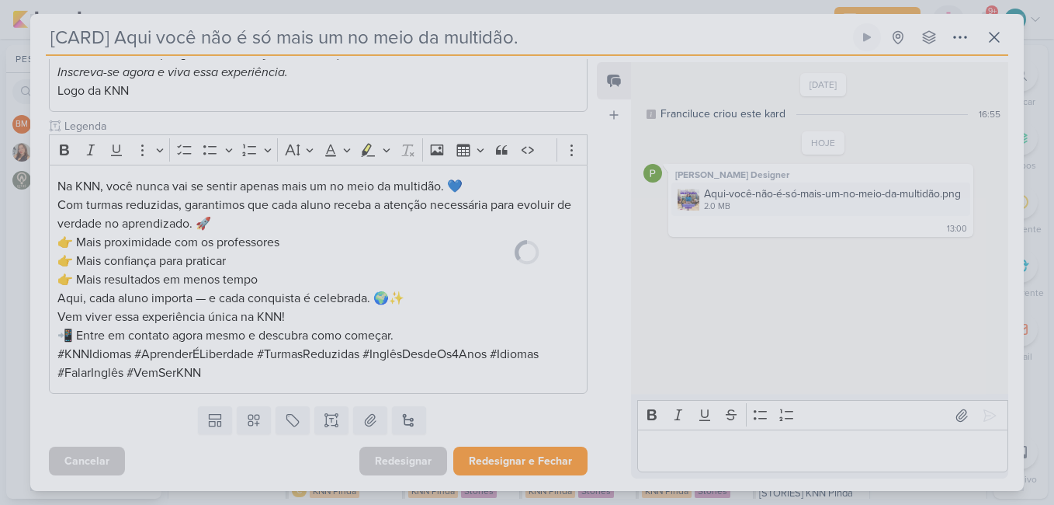
scroll to position [343, 0]
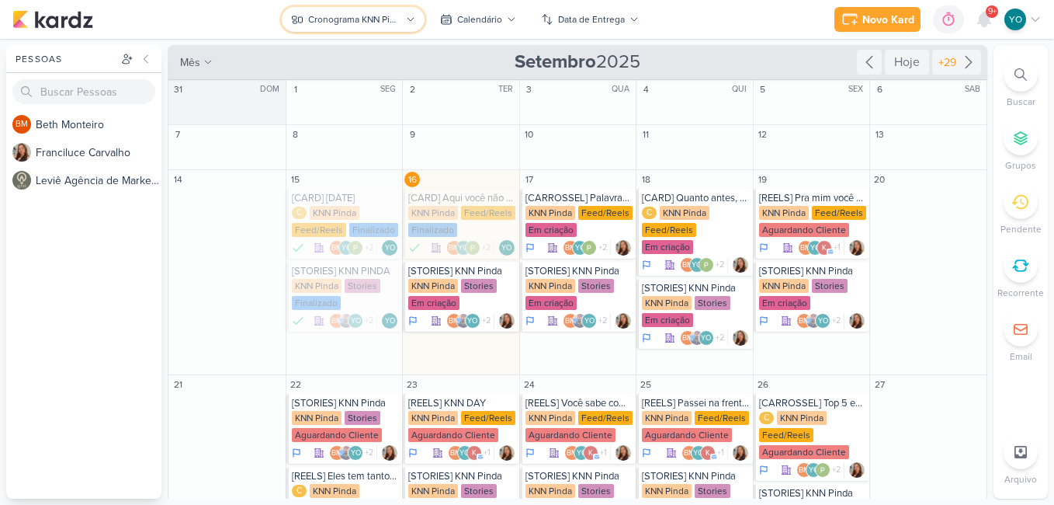
click at [405, 16] on button "Cronograma KNN Pinda" at bounding box center [353, 19] width 143 height 25
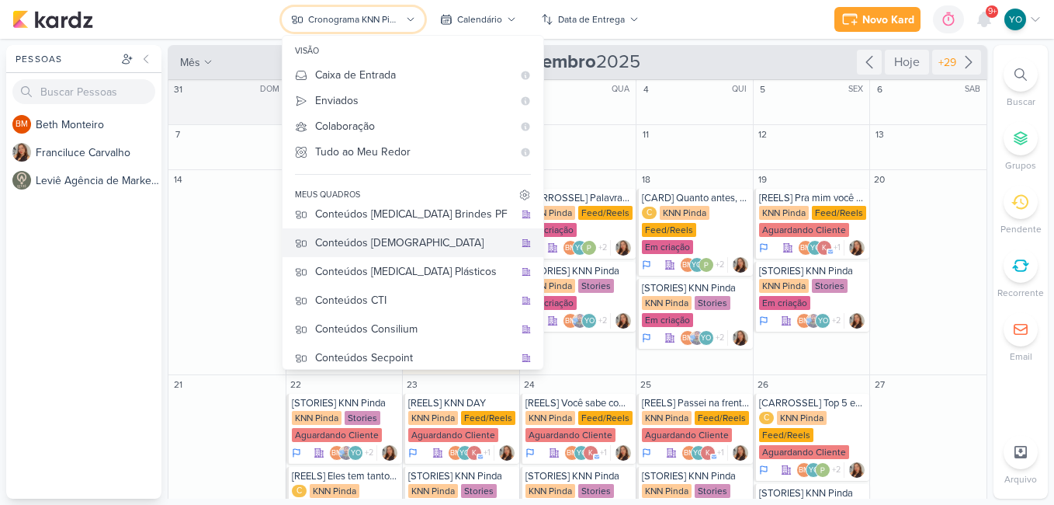
scroll to position [0, 0]
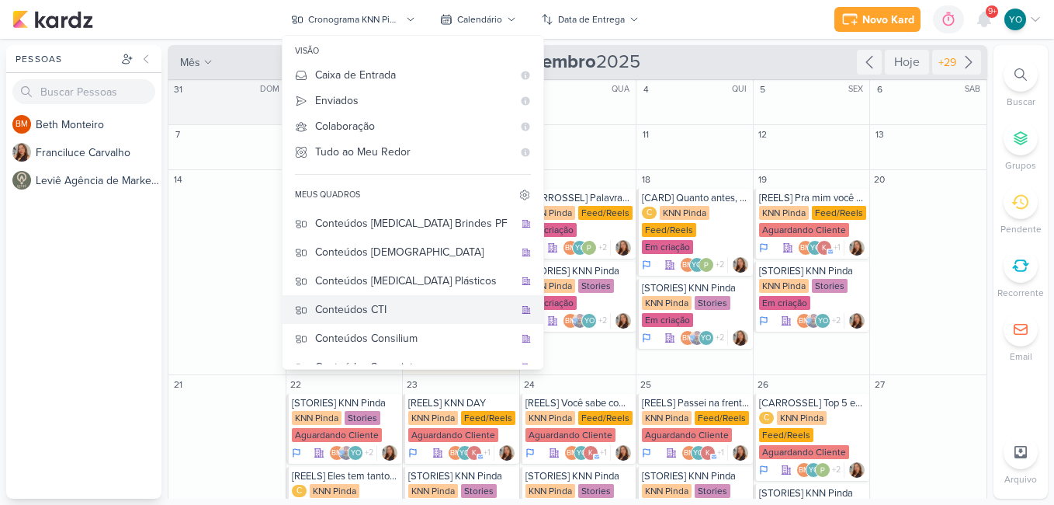
click at [426, 311] on div "Conteúdos CTI" at bounding box center [414, 309] width 199 height 16
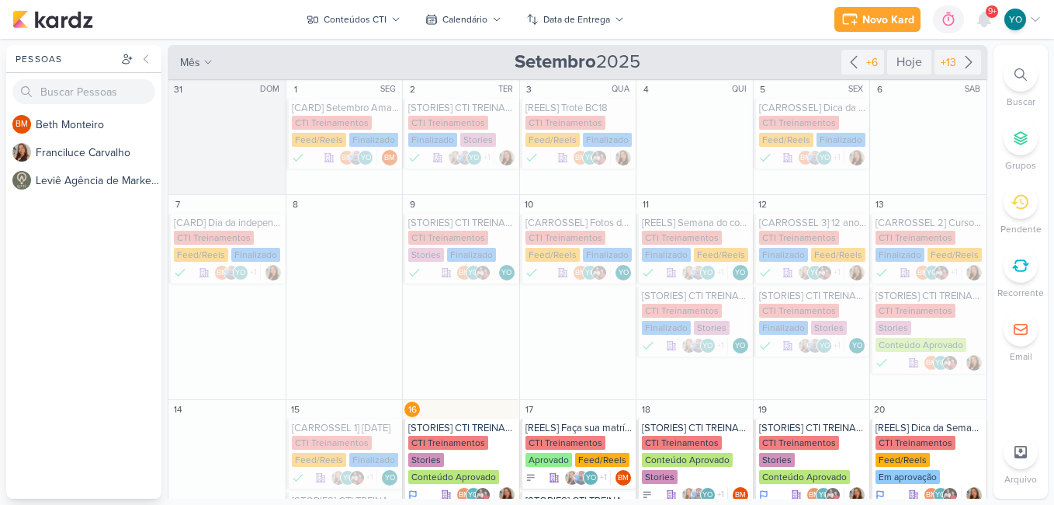
scroll to position [155, 0]
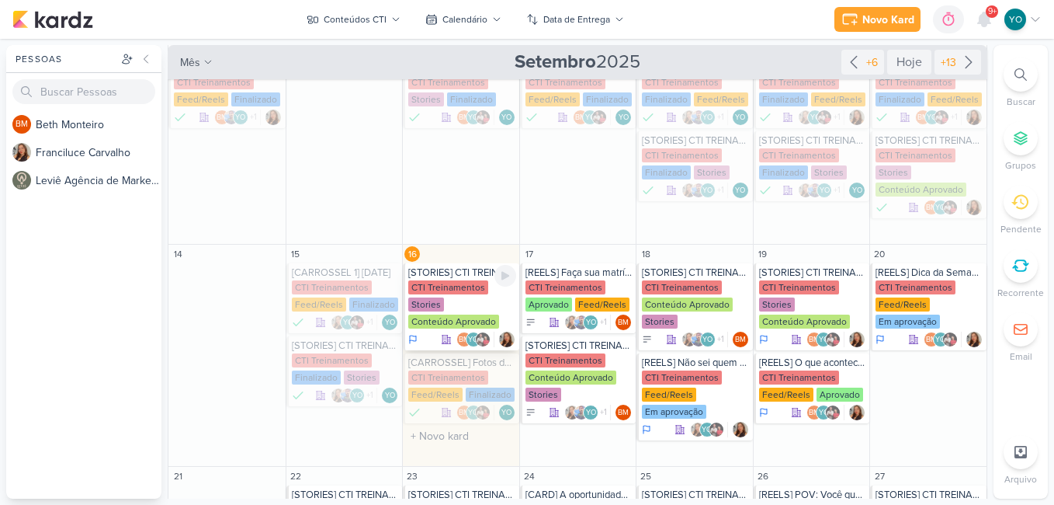
click at [479, 310] on div "CTI Treinamentos Stories Conteúdo Aprovado" at bounding box center [462, 305] width 108 height 50
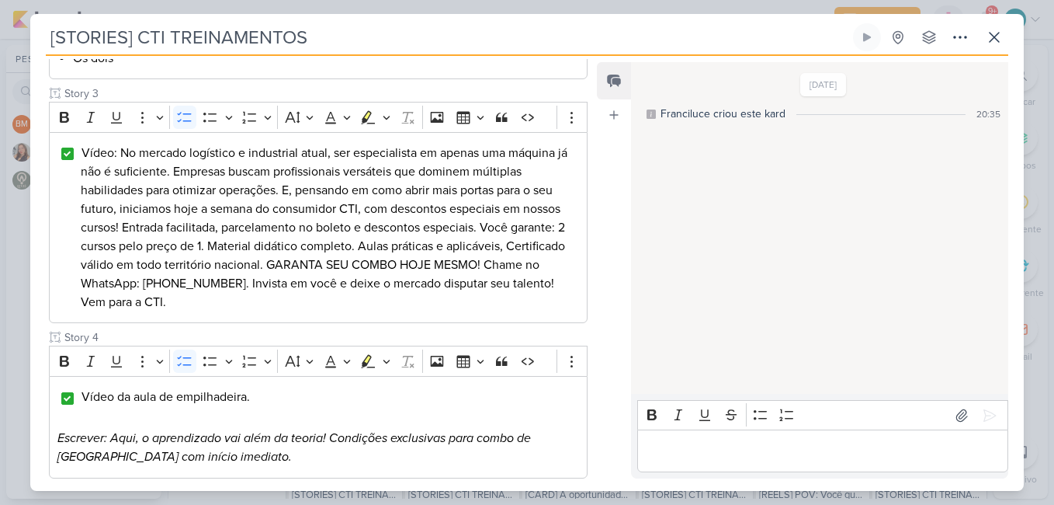
scroll to position [775, 0]
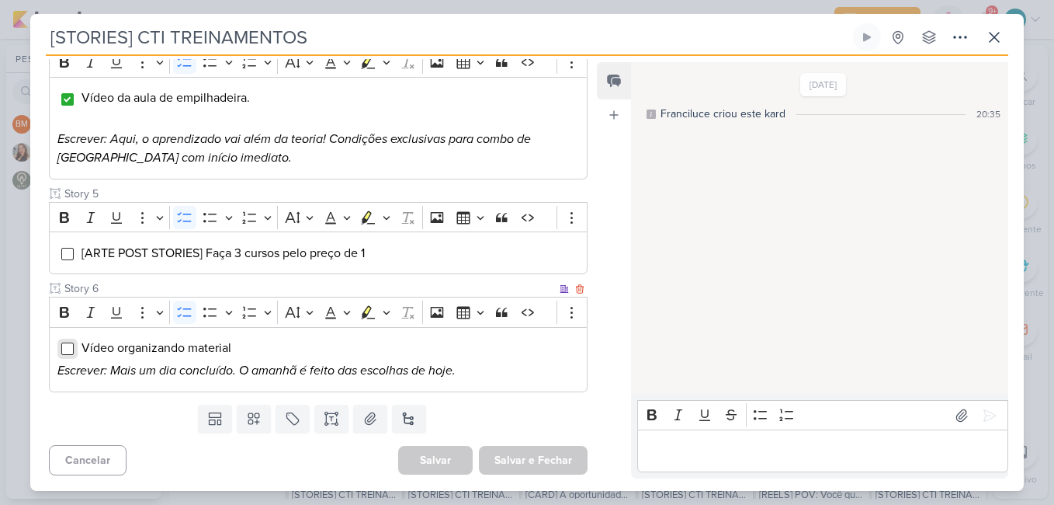
click at [67, 347] on input "Editor editing area: main" at bounding box center [67, 348] width 12 height 12
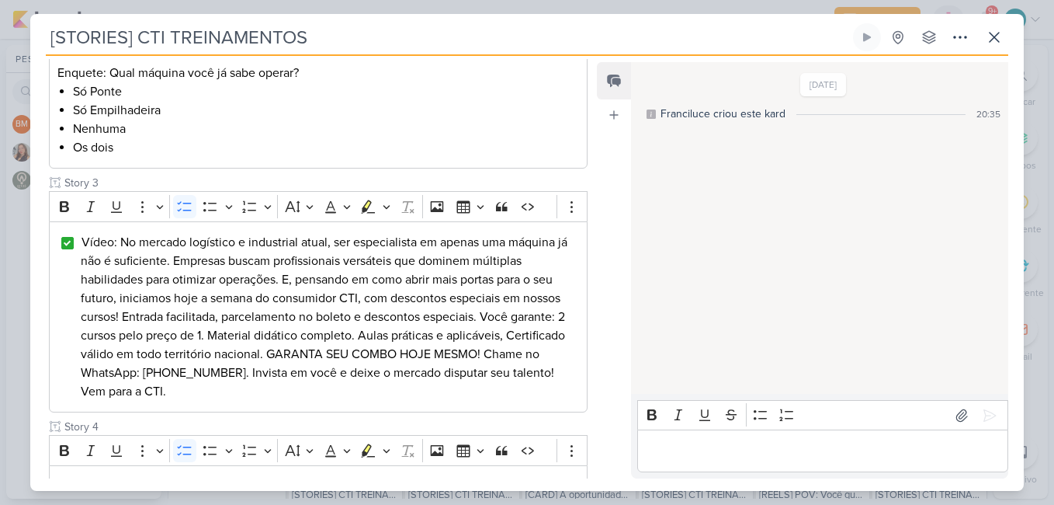
scroll to position [0, 0]
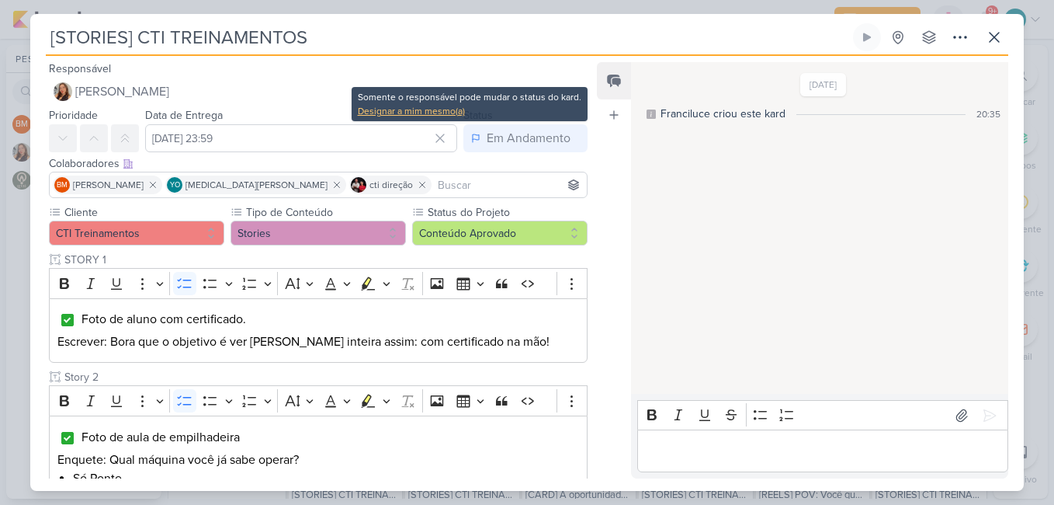
click at [418, 114] on div "Designar a mim mesmo(a)" at bounding box center [470, 111] width 224 height 14
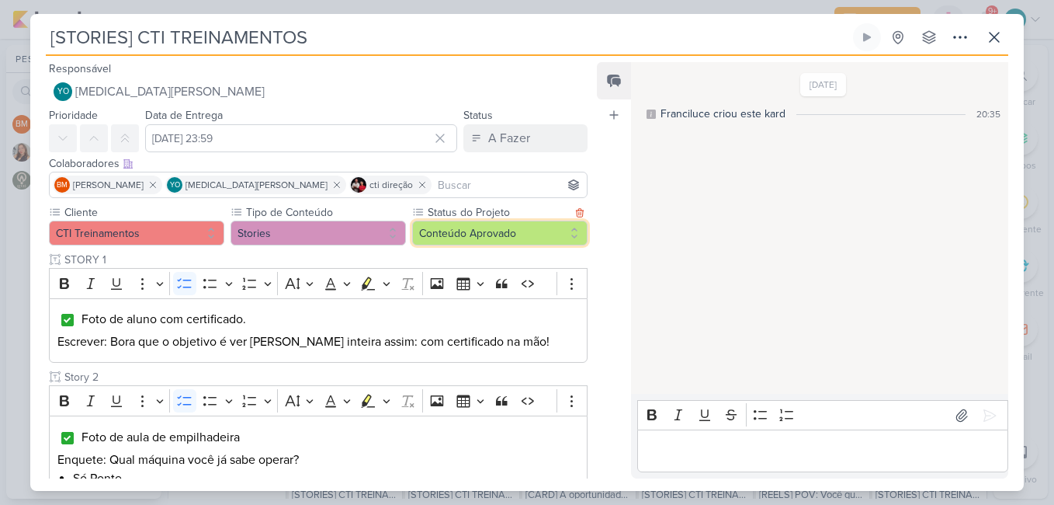
click at [477, 238] on button "Conteúdo Aprovado" at bounding box center [499, 232] width 175 height 25
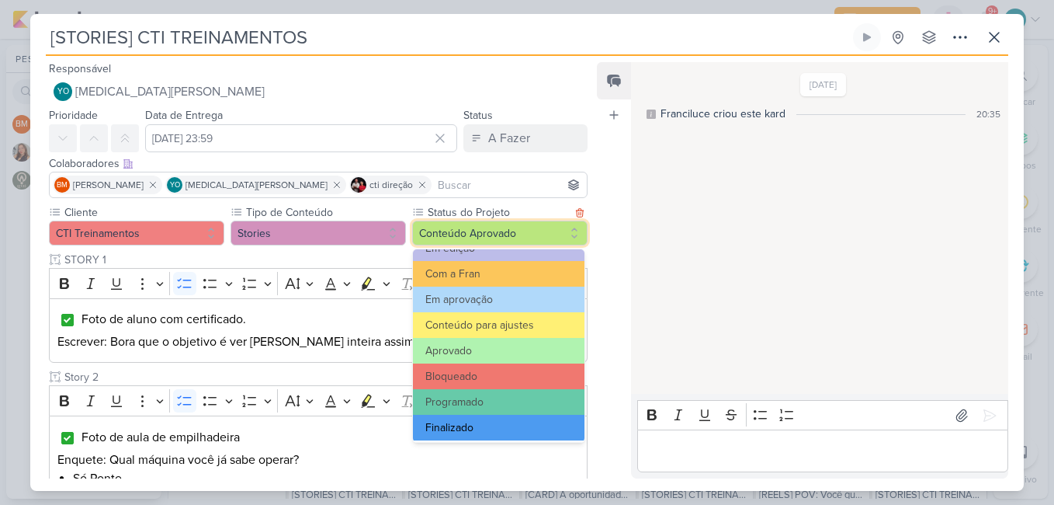
scroll to position [175, 0]
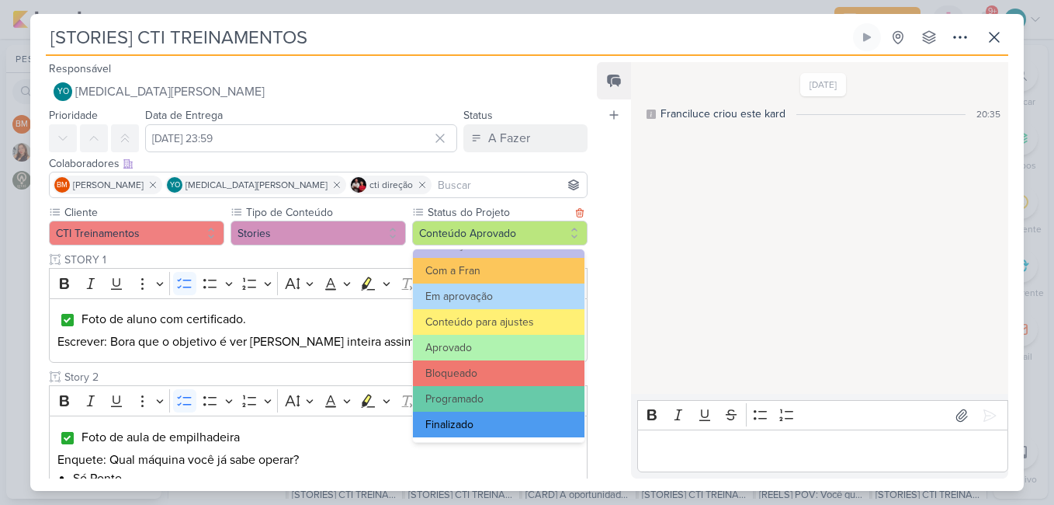
click at [509, 431] on button "Finalizado" at bounding box center [499, 424] width 172 height 26
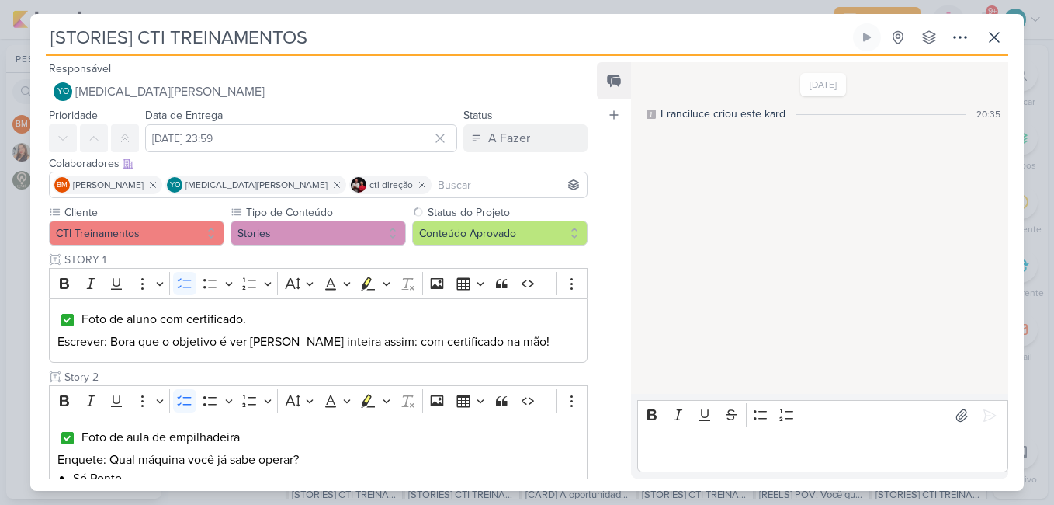
click at [506, 153] on div "Colaboradores Este kard pode ser visível a usuários da sua organização Este kar…" at bounding box center [312, 178] width 564 height 52
click at [487, 122] on div "Status A Fazer A Fazer Finalizado Em Andamento" at bounding box center [526, 129] width 124 height 47
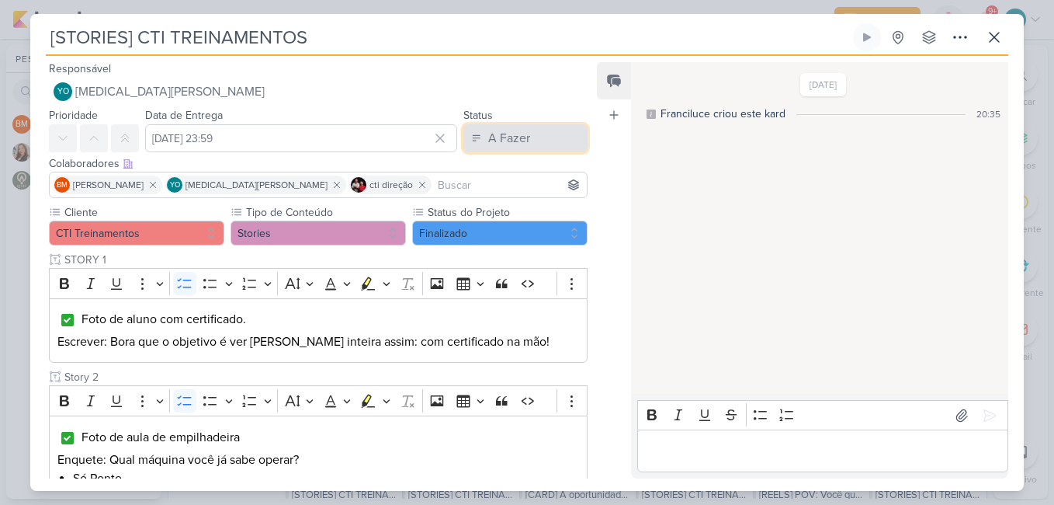
click at [502, 145] on div "A Fazer" at bounding box center [509, 138] width 42 height 19
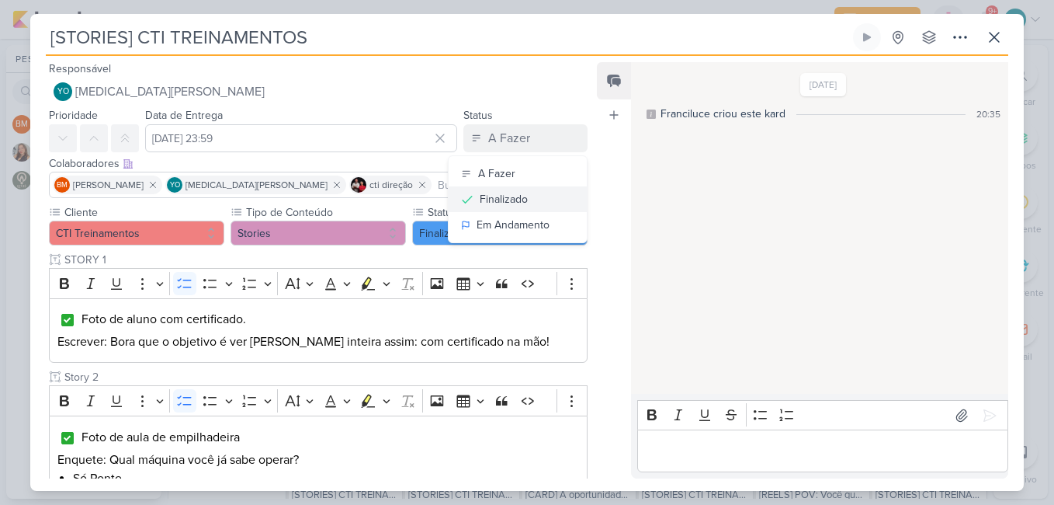
click at [500, 196] on div "Finalizado" at bounding box center [504, 199] width 48 height 16
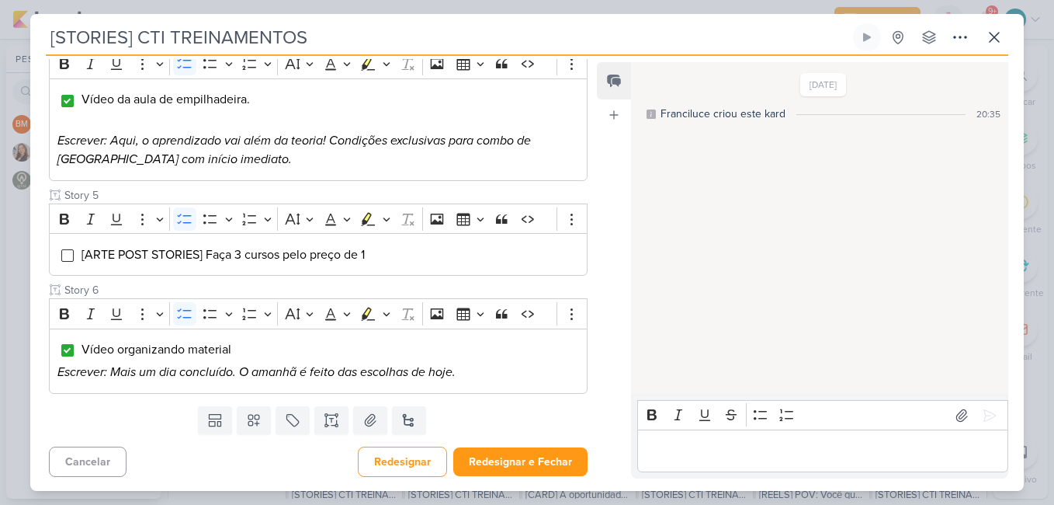
scroll to position [775, 0]
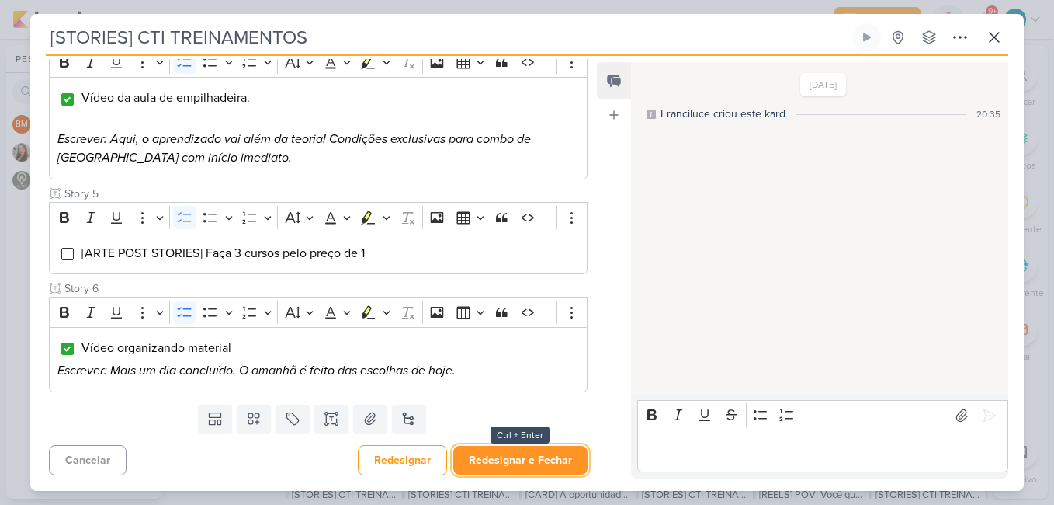
click at [553, 459] on button "Redesignar e Fechar" at bounding box center [520, 460] width 134 height 29
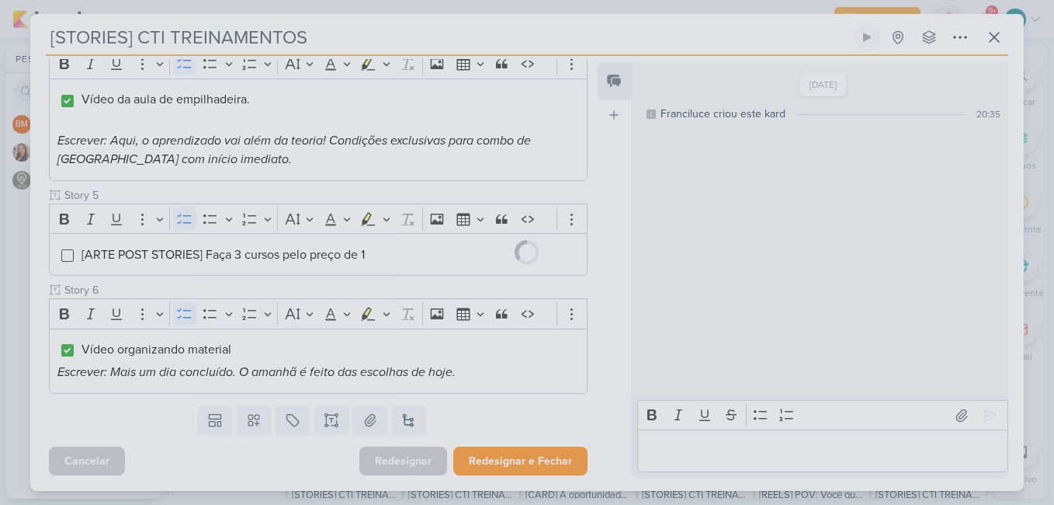
scroll to position [773, 0]
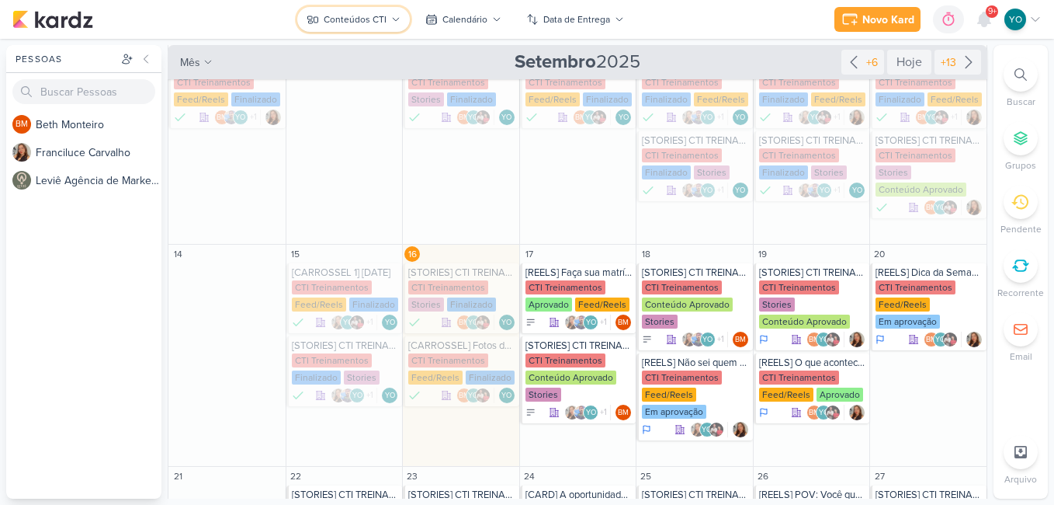
click at [395, 18] on icon at bounding box center [395, 19] width 9 height 9
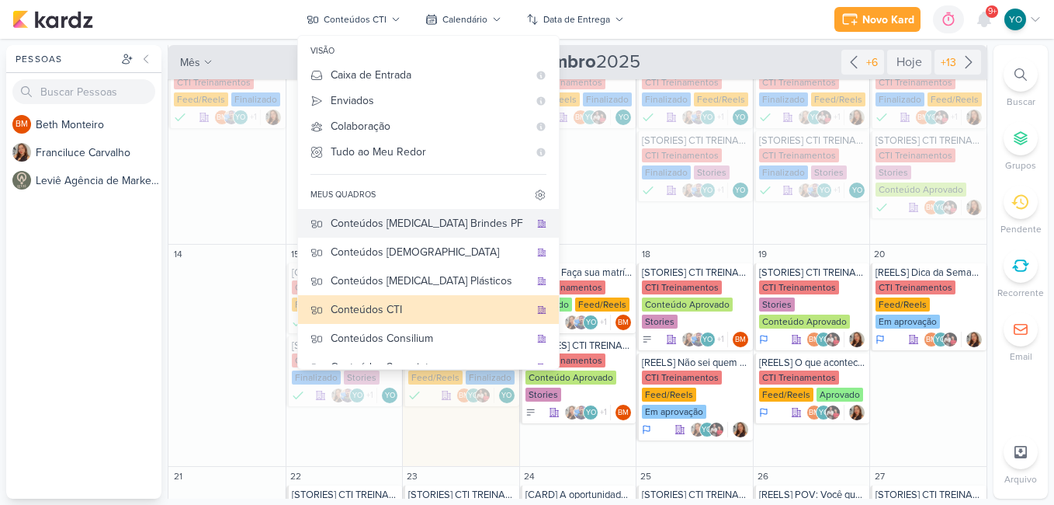
click at [439, 221] on div "Conteúdos [MEDICAL_DATA] Brindes PF" at bounding box center [430, 223] width 199 height 16
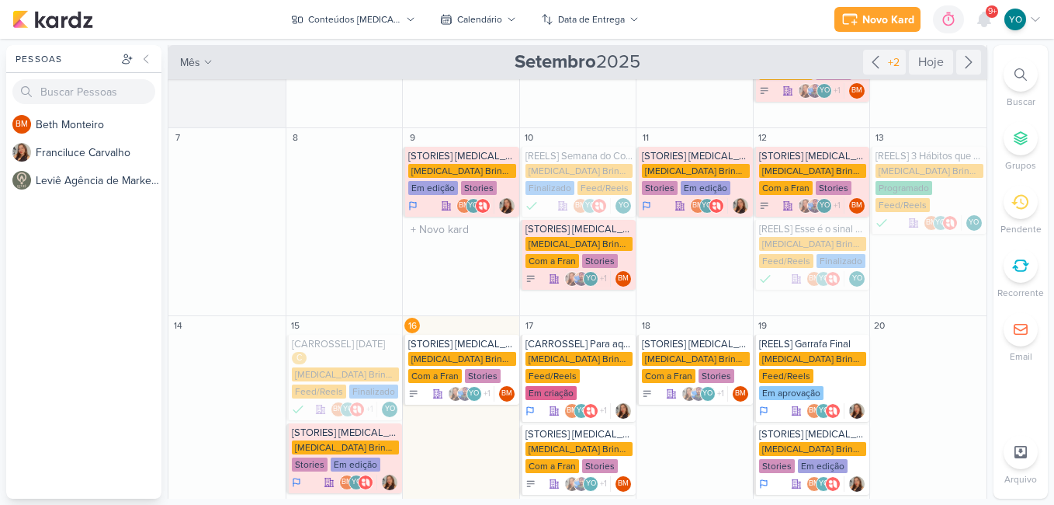
scroll to position [228, 0]
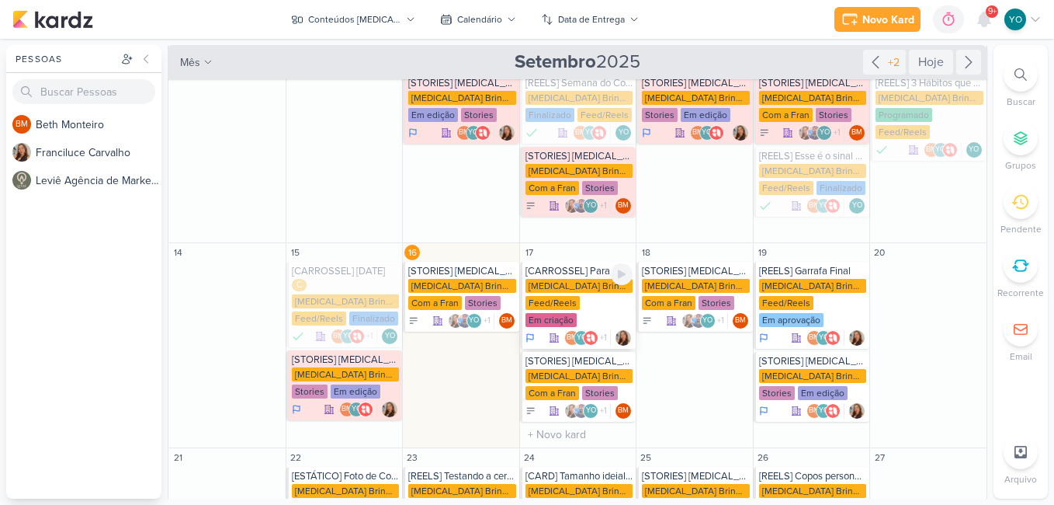
click at [577, 313] on div "Em criação" at bounding box center [551, 320] width 51 height 14
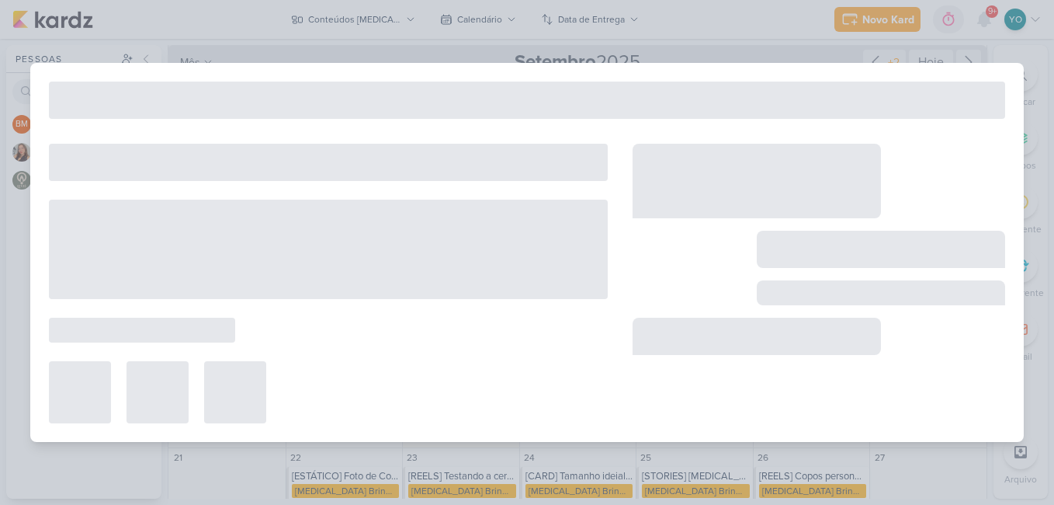
type input "[CARROSSEL] Para aqueles que gostam de compartilhar momentos de vitória"
type input "17 de setembro de 2025 às 23:59"
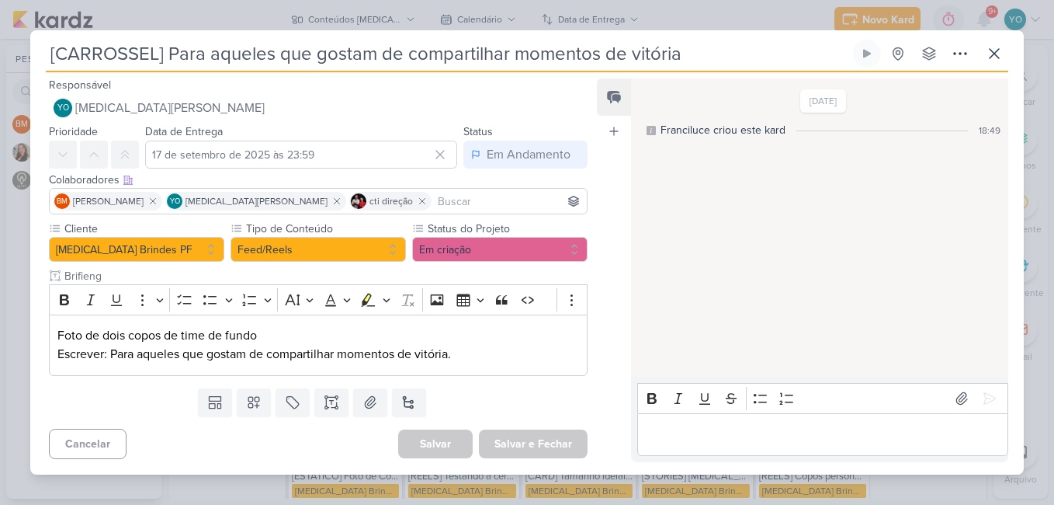
scroll to position [0, 0]
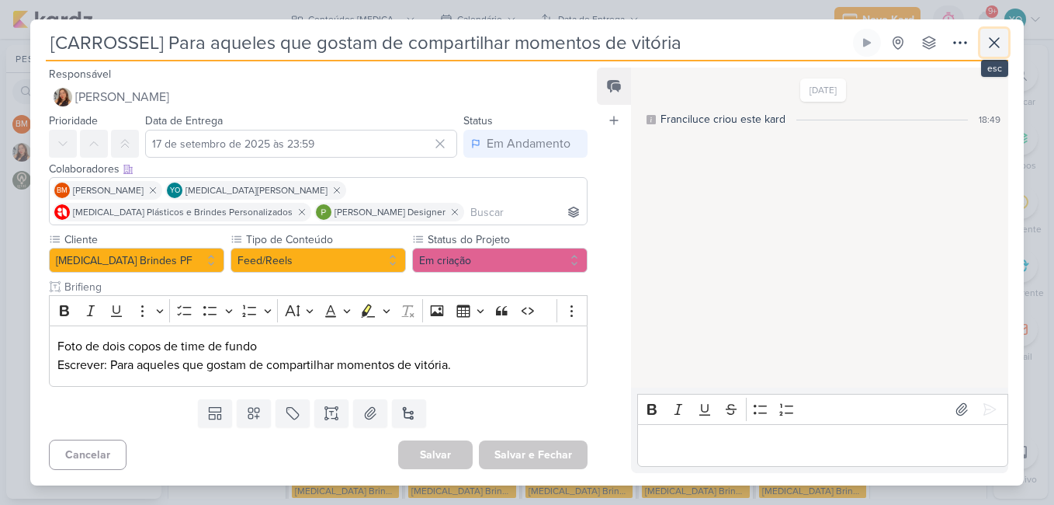
click at [984, 45] on button at bounding box center [995, 43] width 28 height 28
